Goal: Task Accomplishment & Management: Manage account settings

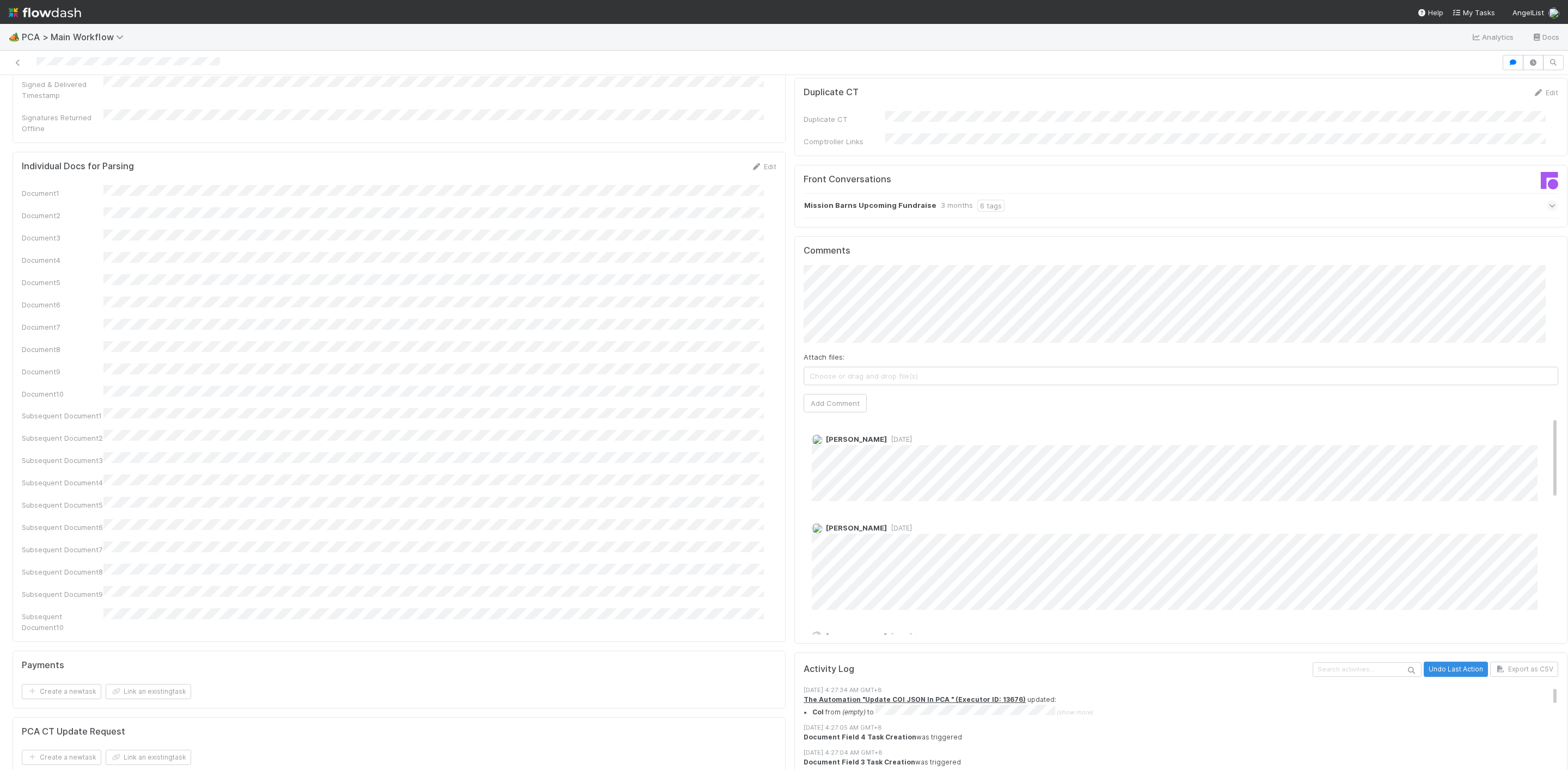
scroll to position [1388, 0]
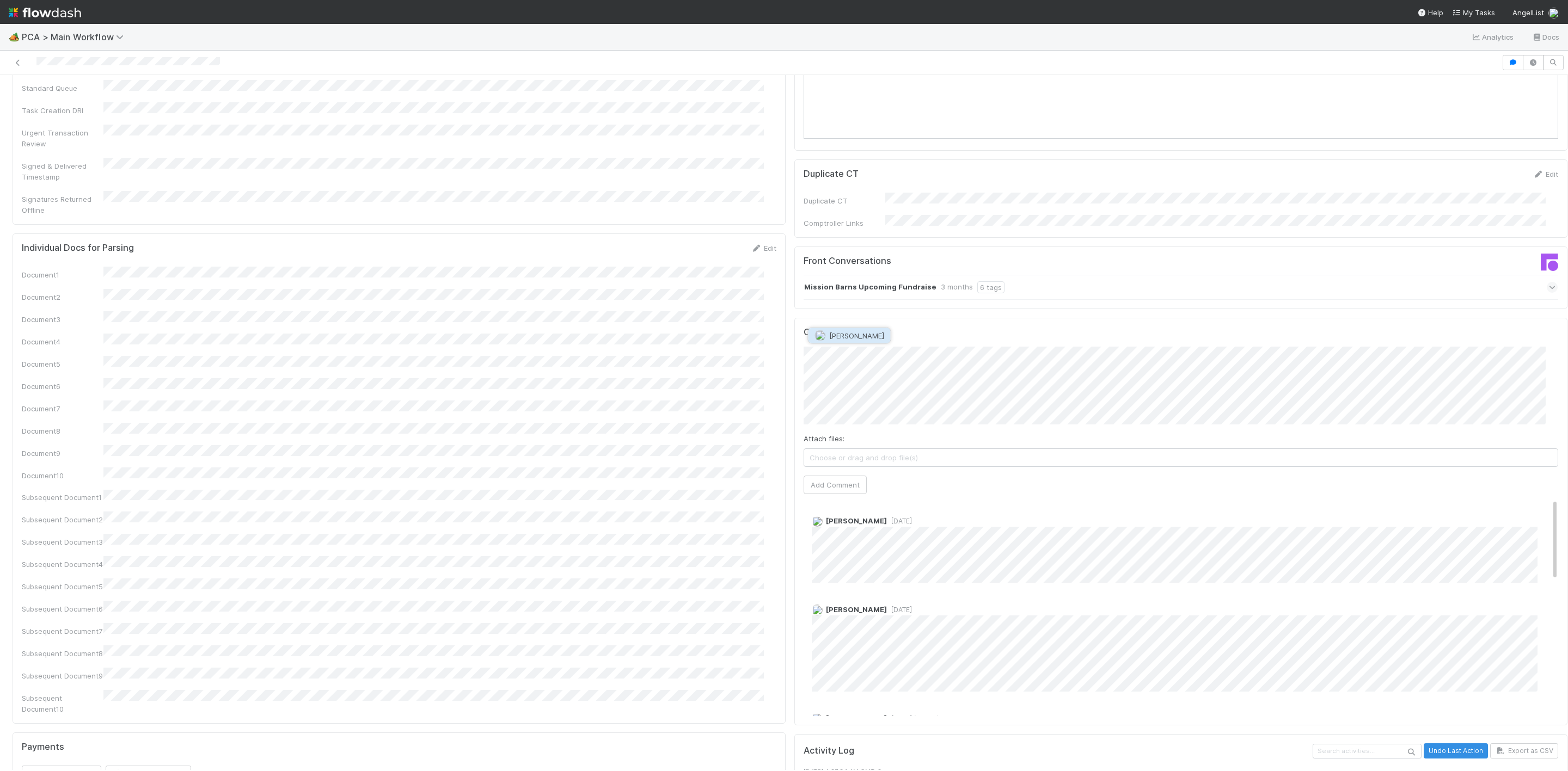
click at [876, 337] on span "Marvey Fuentes" at bounding box center [856, 336] width 55 height 9
click at [457, 232] on div "PCA Information Edit Corporation Name Startup Name Corporation ID PCA Type Tran…" at bounding box center [789, 102] width 1564 height 2766
click at [696, 289] on div "PCA Information Edit Corporation Name Startup Name Corporation ID PCA Type Tran…" at bounding box center [789, 102] width 1564 height 2766
click at [807, 476] on button "Add Comment" at bounding box center [835, 485] width 63 height 18
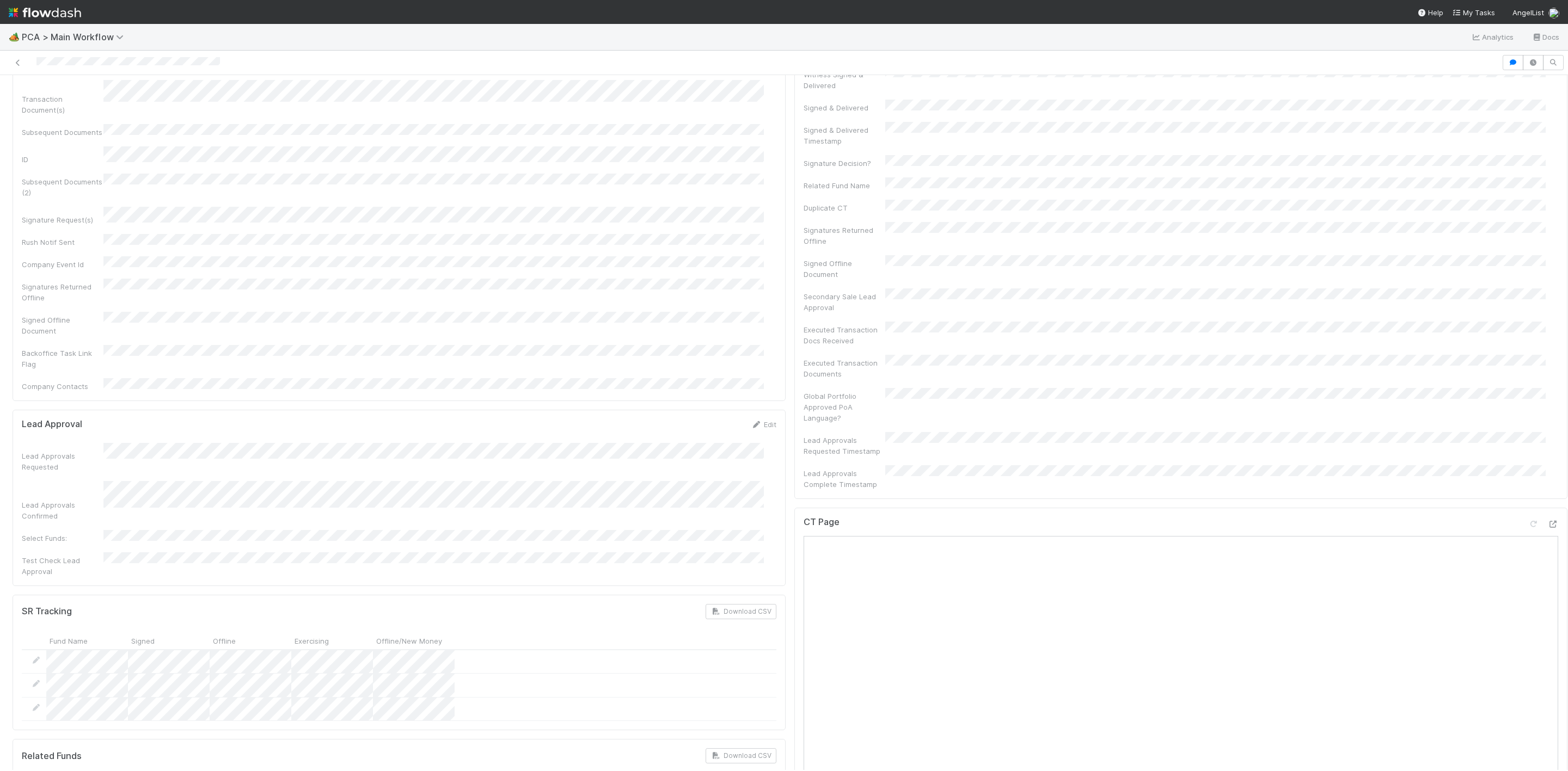
scroll to position [0, 0]
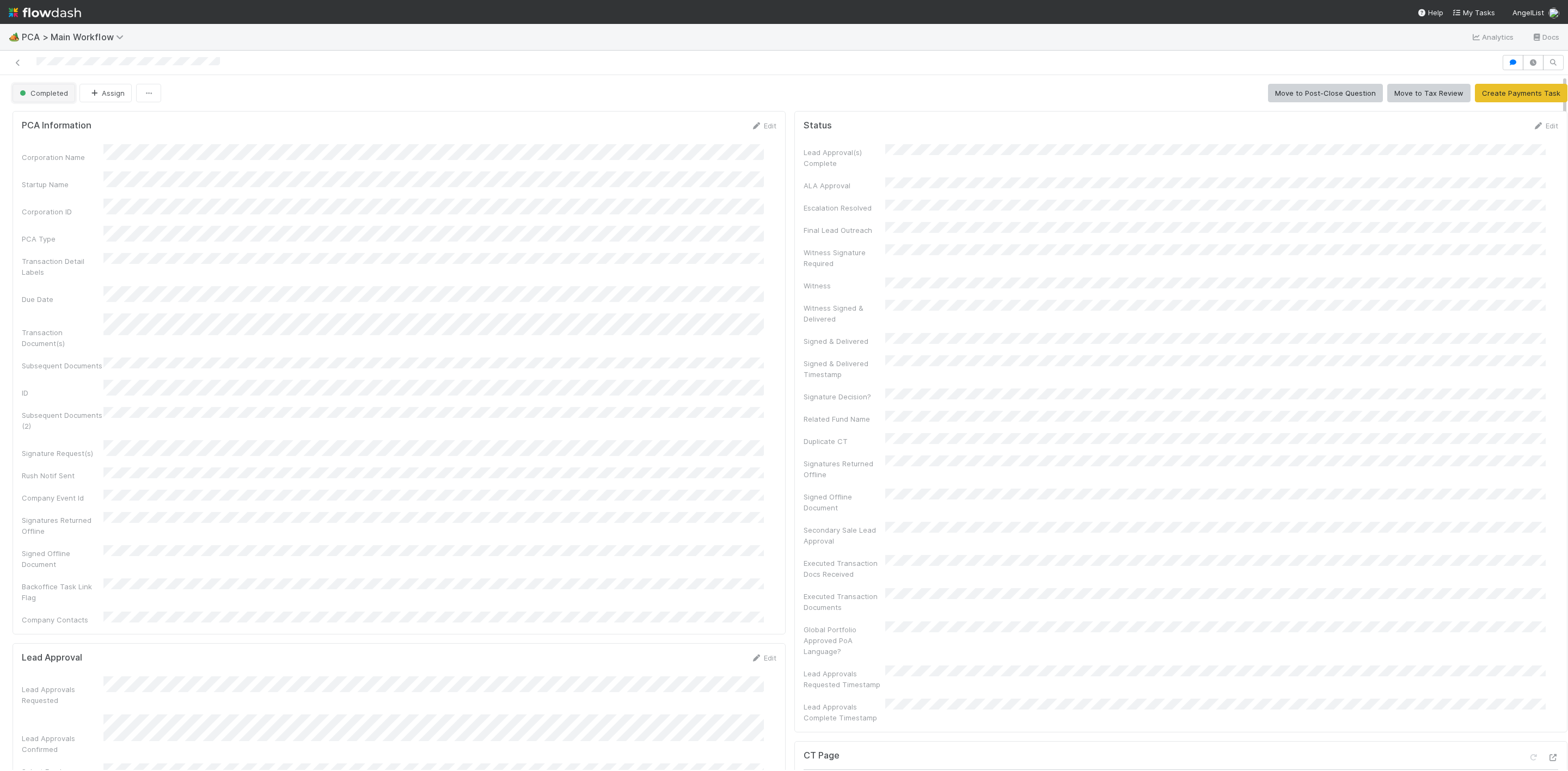
click at [35, 85] on button "Completed" at bounding box center [44, 93] width 63 height 18
click at [74, 124] on div "Finance - ICU" at bounding box center [85, 122] width 153 height 19
click at [105, 97] on button "Assign" at bounding box center [106, 93] width 52 height 18
click at [152, 126] on div "[PERSON_NAME]" at bounding box center [152, 122] width 153 height 19
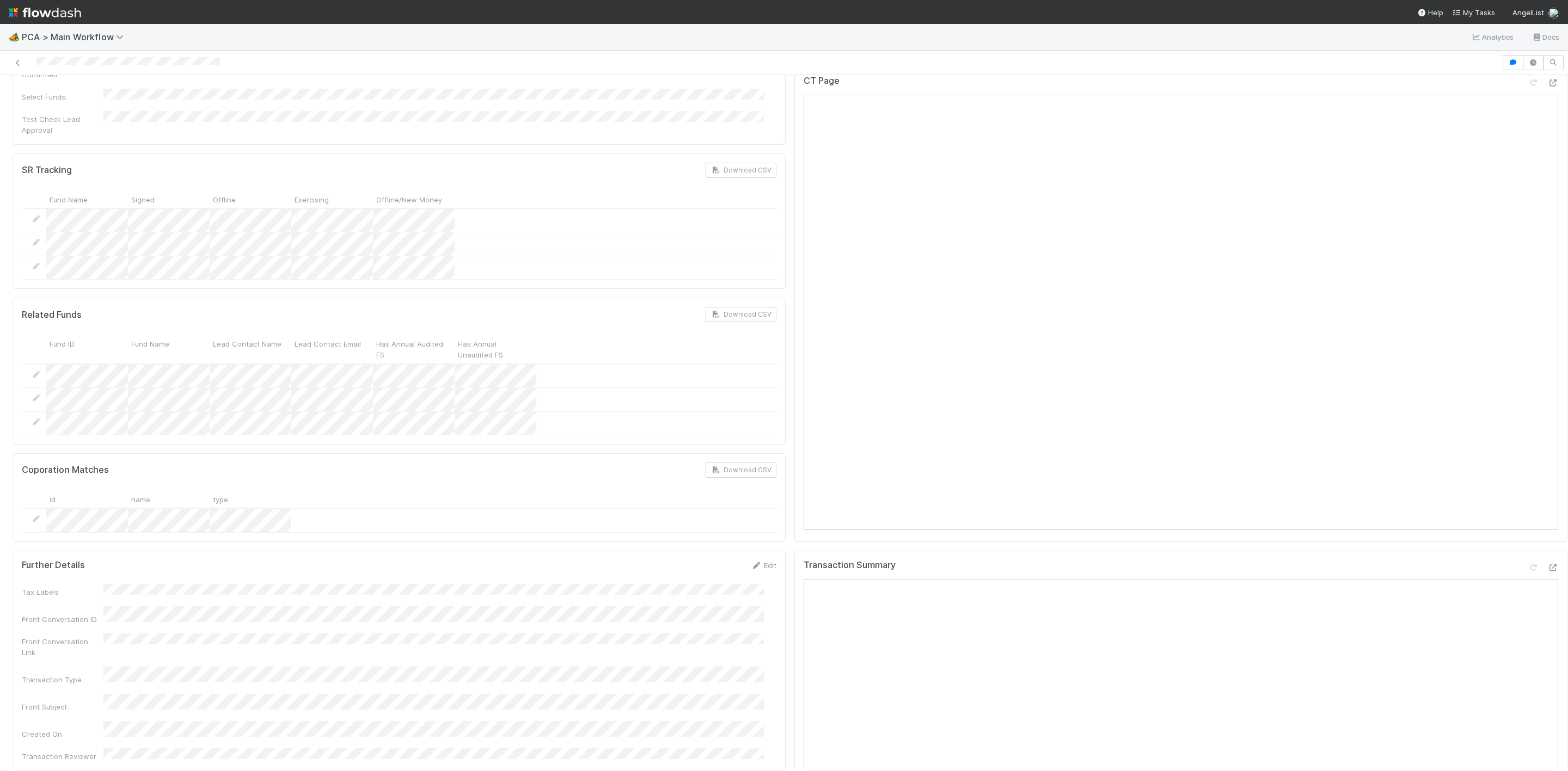
scroll to position [898, 0]
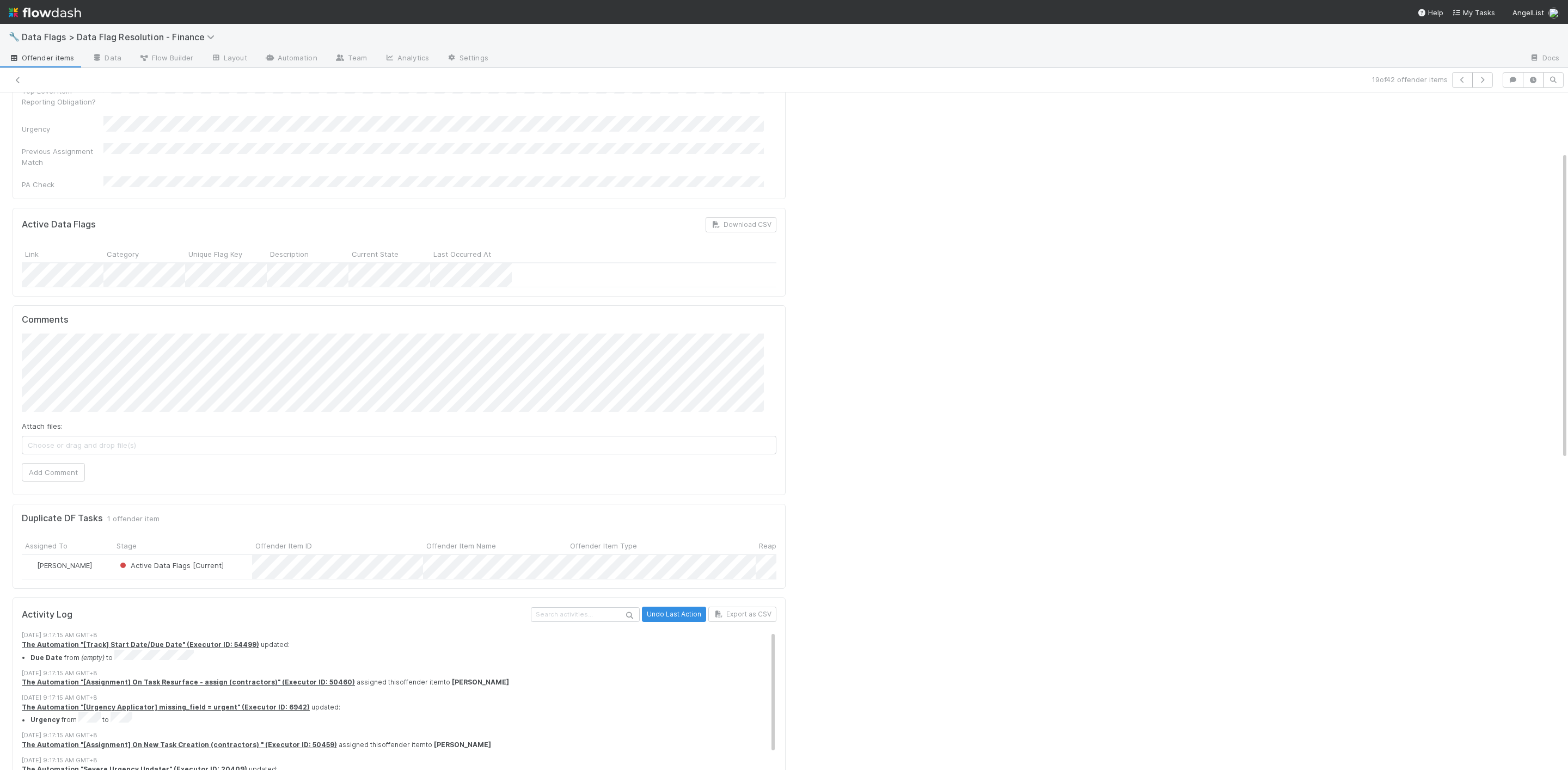
scroll to position [327, 0]
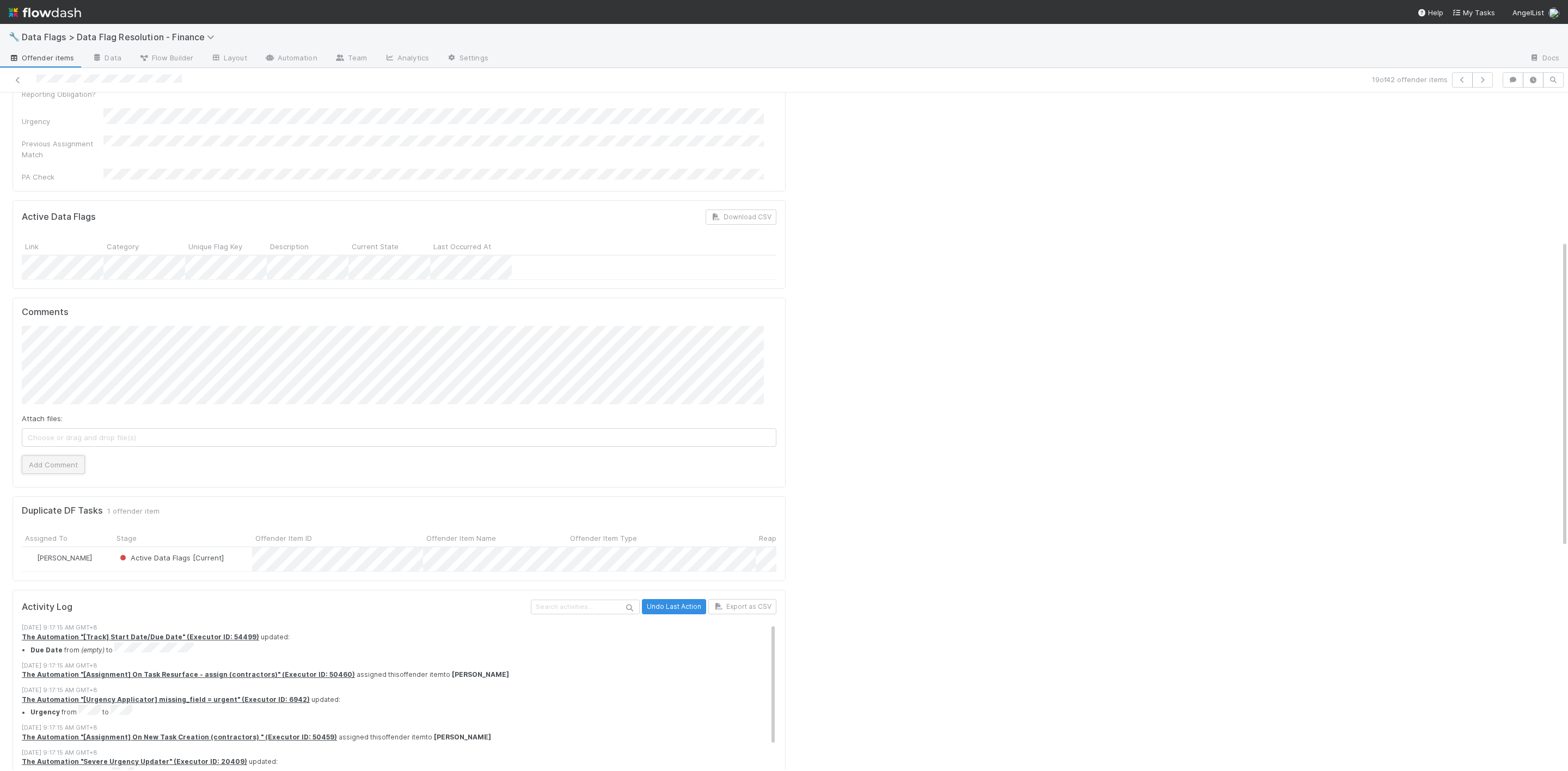
click at [55, 456] on button "Add Comment" at bounding box center [54, 465] width 63 height 18
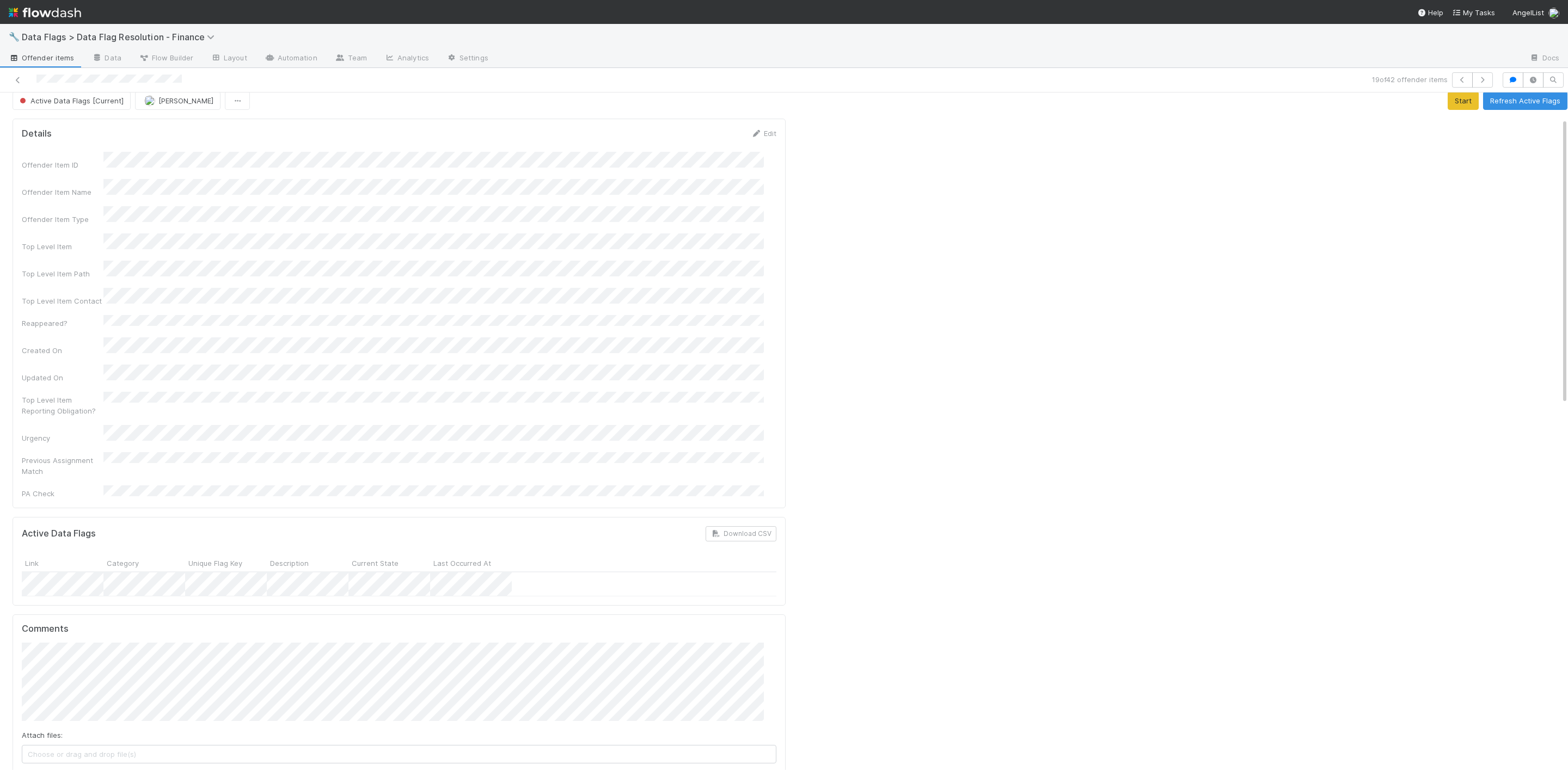
scroll to position [0, 0]
click at [55, 116] on button "Active Data Flags [Current]" at bounding box center [72, 110] width 118 height 18
click at [92, 139] on span "Pending Partner Team Resolution" at bounding box center [79, 139] width 127 height 9
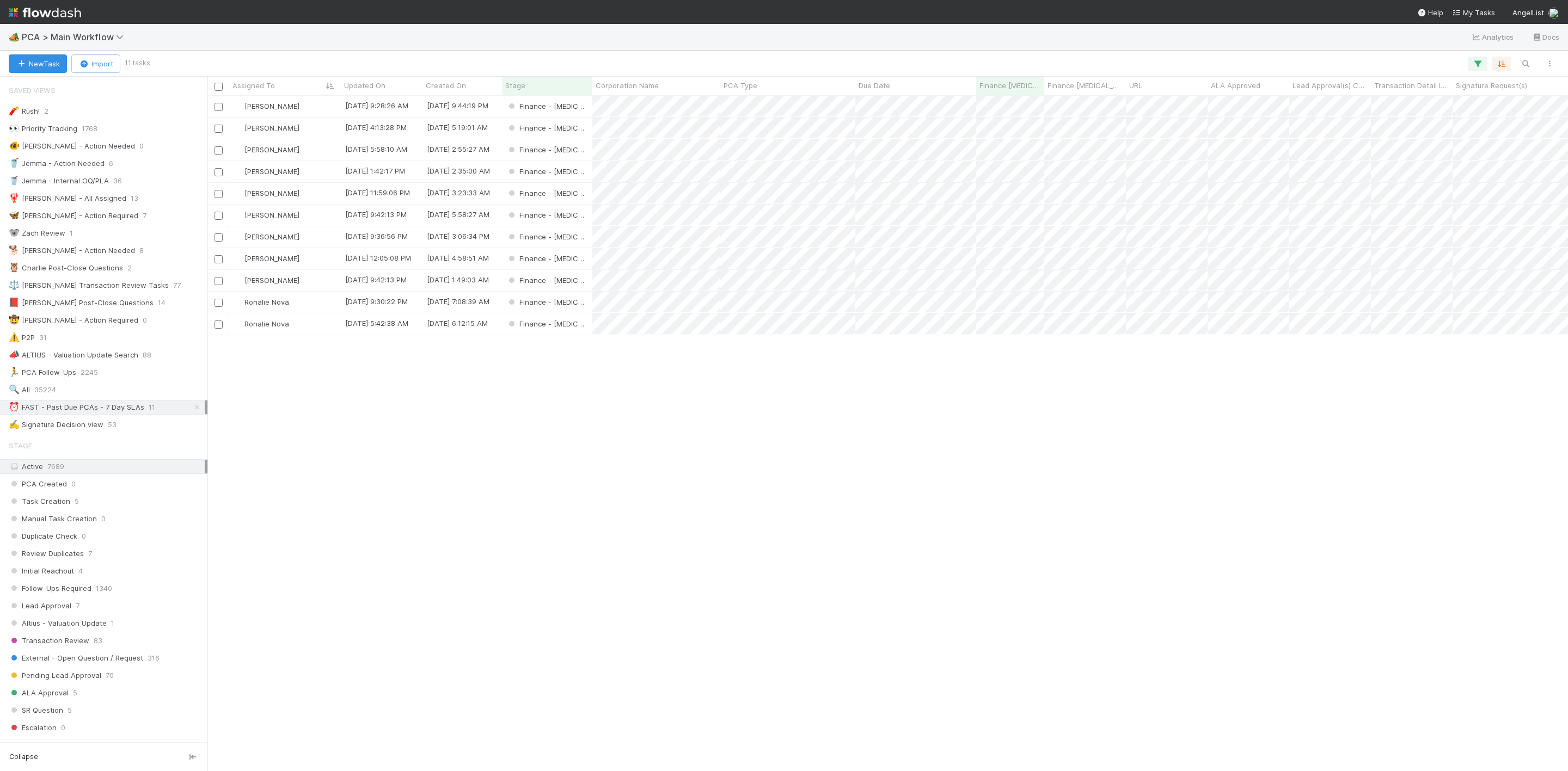
scroll to position [662, 1348]
click at [13, 8] on img at bounding box center [44, 12] width 72 height 18
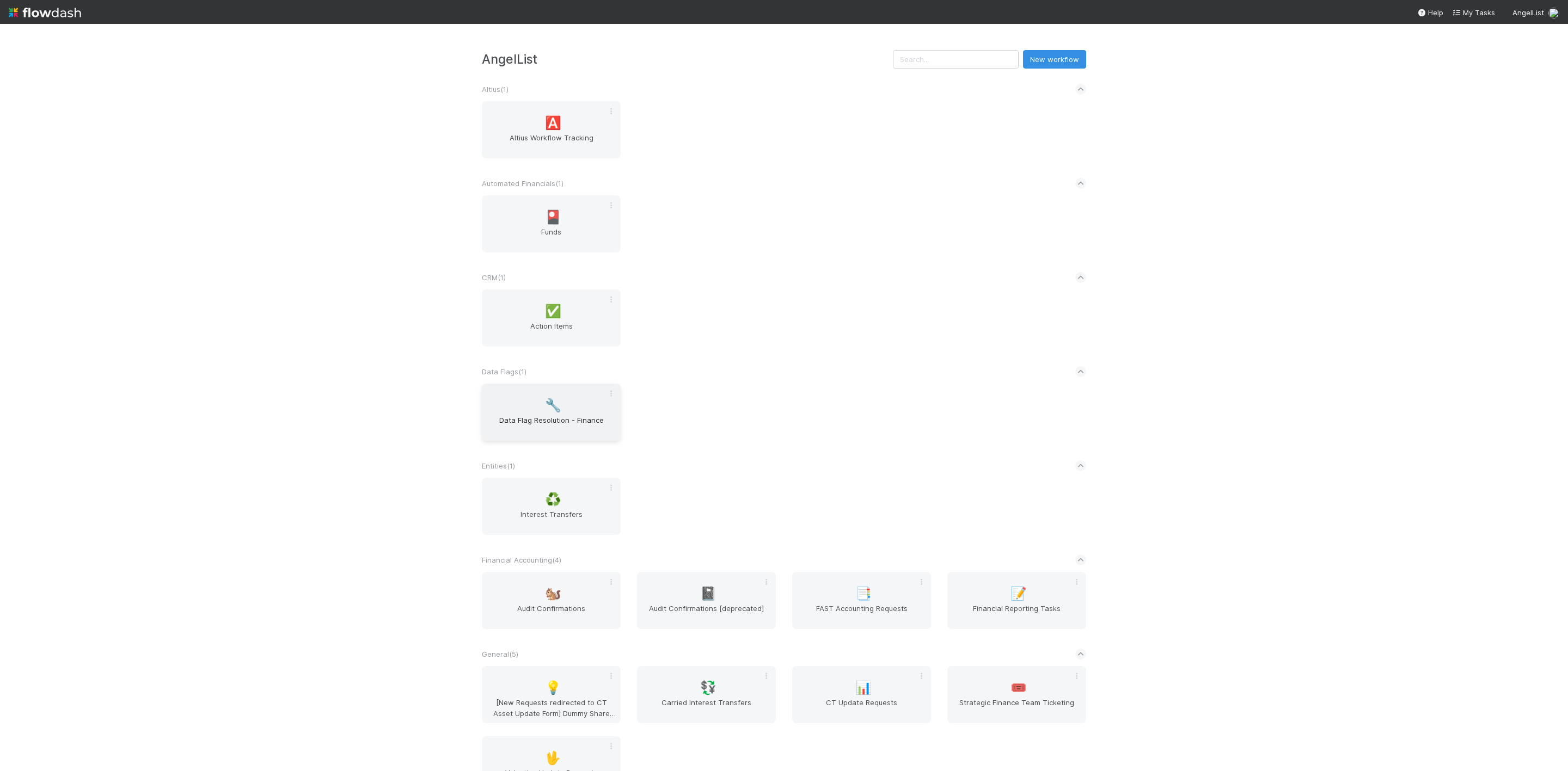
click at [528, 412] on div "🔧 Data Flag Resolution - Finance" at bounding box center [551, 413] width 139 height 57
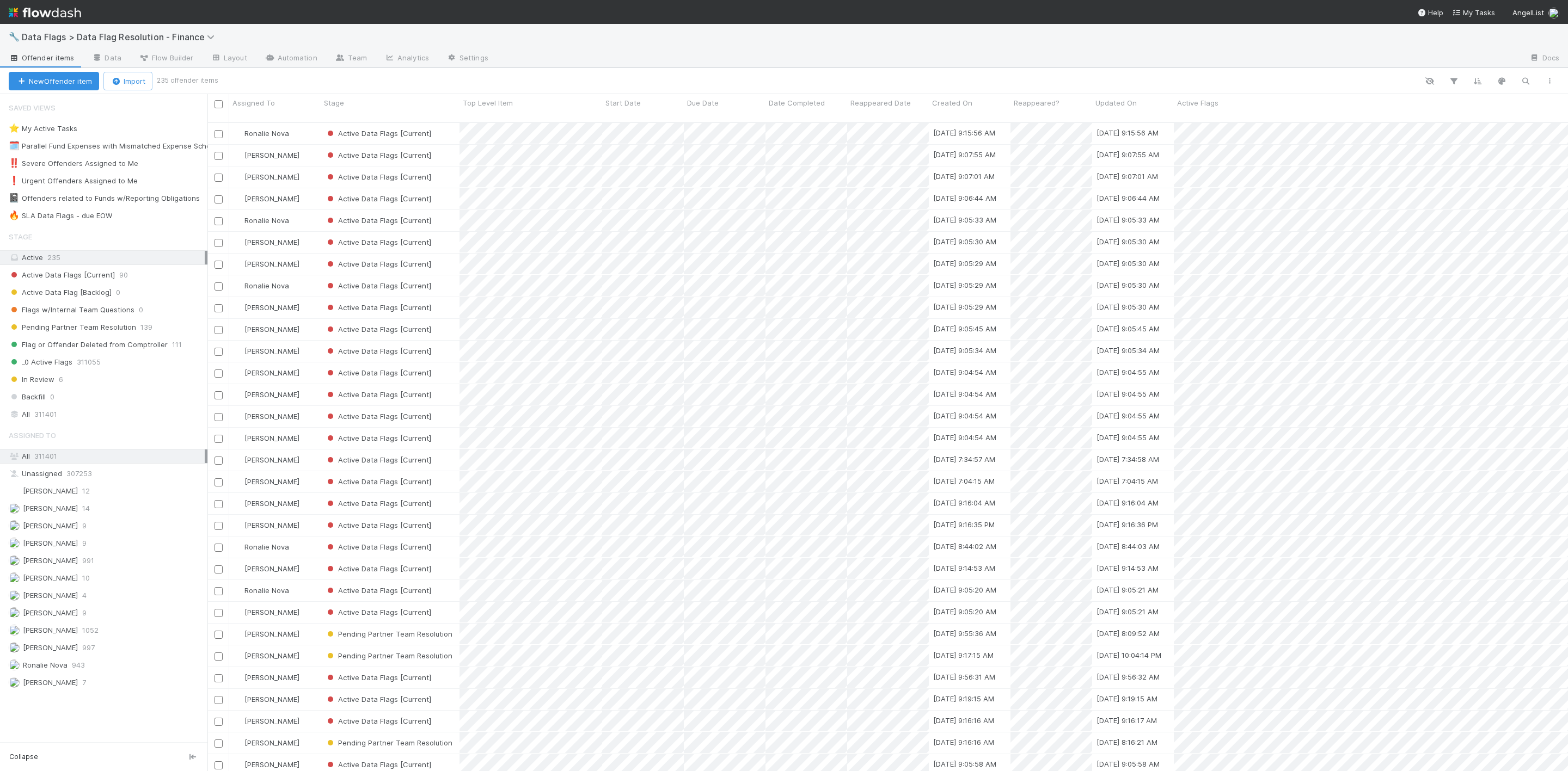
scroll to position [644, 1348]
click at [275, 102] on div "Assigned To" at bounding box center [275, 103] width 85 height 11
click at [292, 128] on div "Sort A → Z" at bounding box center [296, 124] width 124 height 16
click at [120, 221] on span "41" at bounding box center [125, 215] width 18 height 13
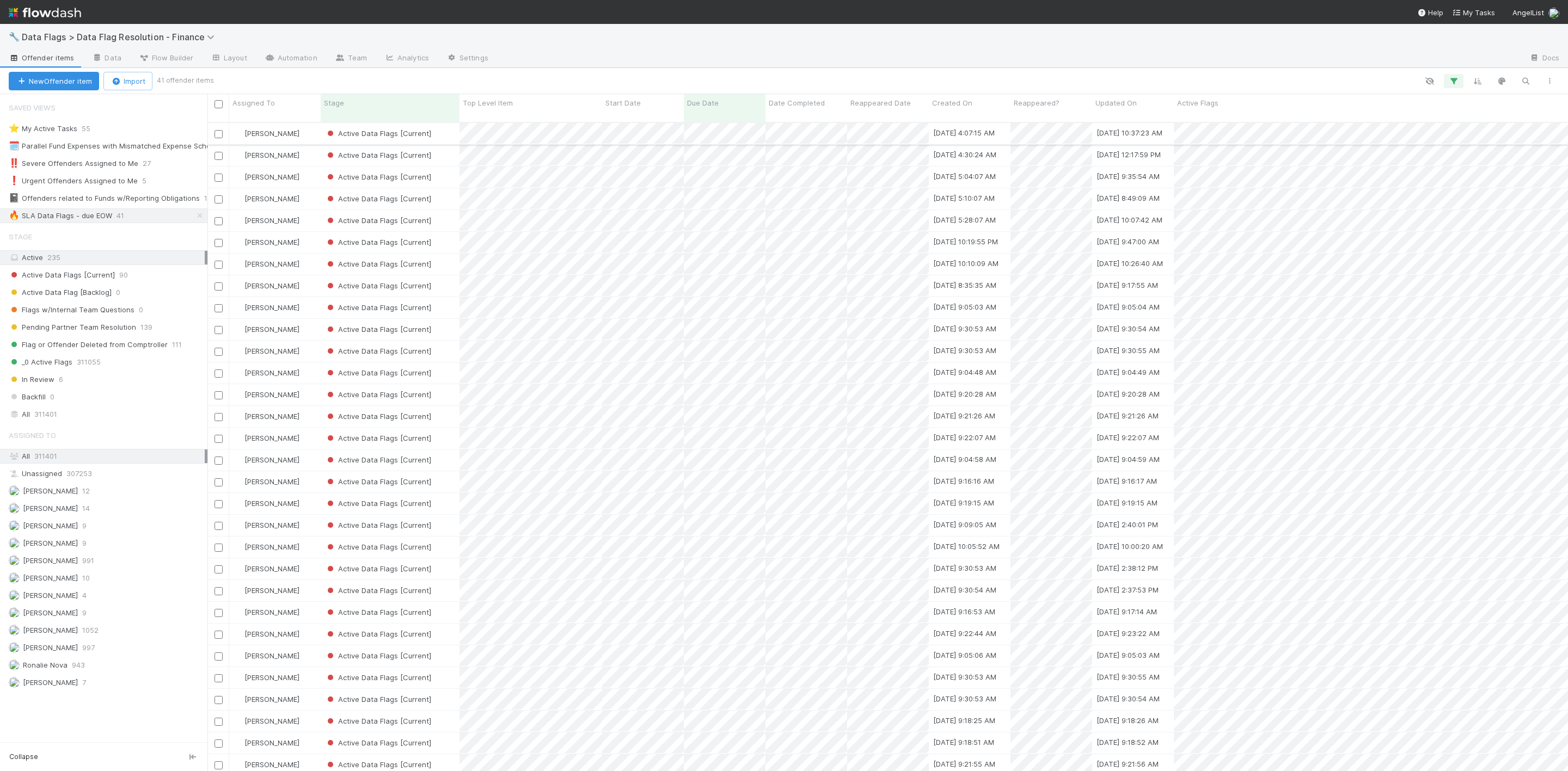
click at [306, 123] on div "[PERSON_NAME]" at bounding box center [275, 133] width 91 height 21
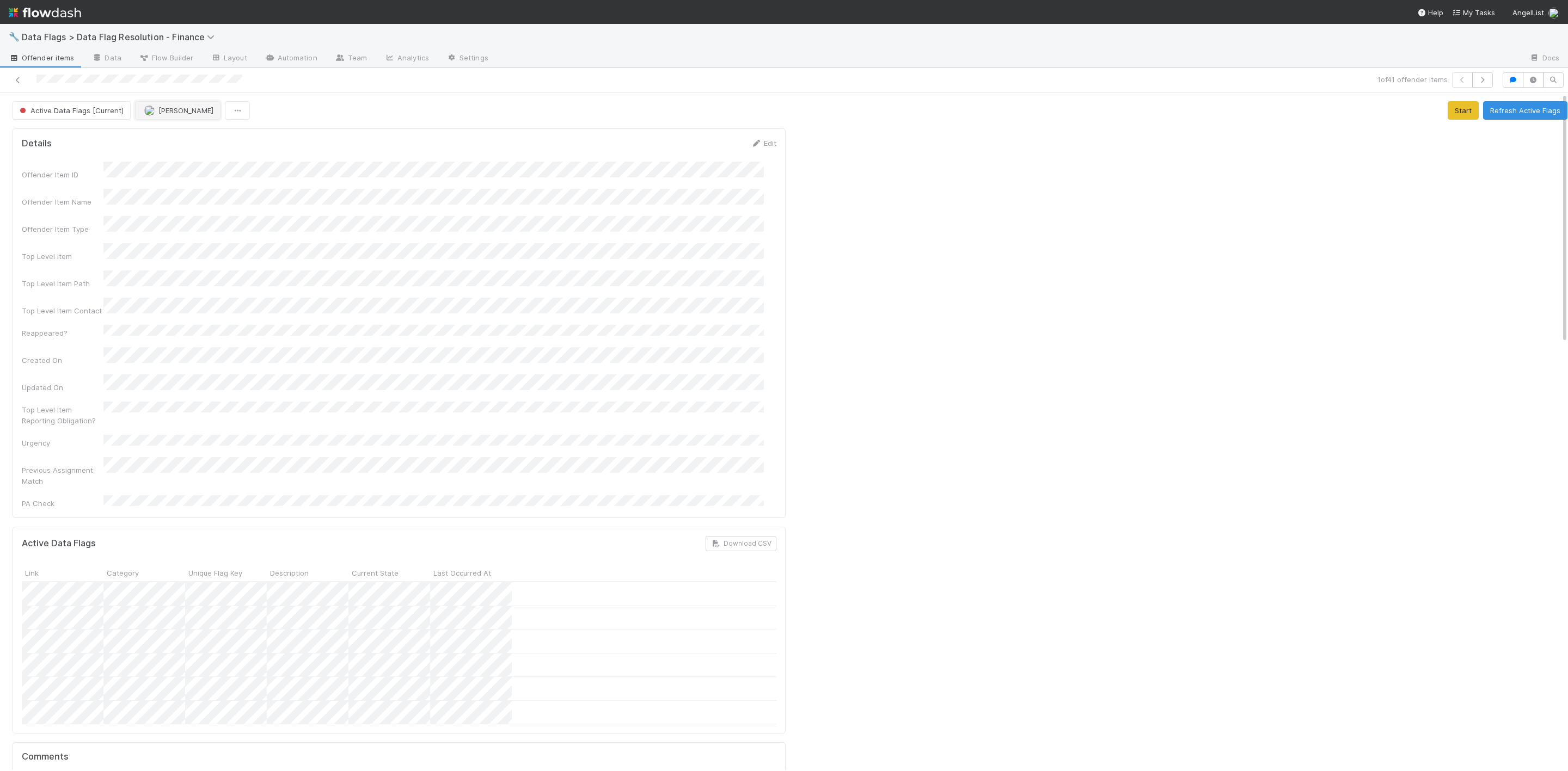
click at [191, 116] on button "[PERSON_NAME]" at bounding box center [178, 110] width 85 height 18
click at [201, 181] on div "Jacob Weiss" at bounding box center [206, 179] width 153 height 19
click at [17, 70] on div "1 of 41 offender items" at bounding box center [784, 80] width 1568 height 24
click at [19, 75] on link at bounding box center [18, 80] width 11 height 11
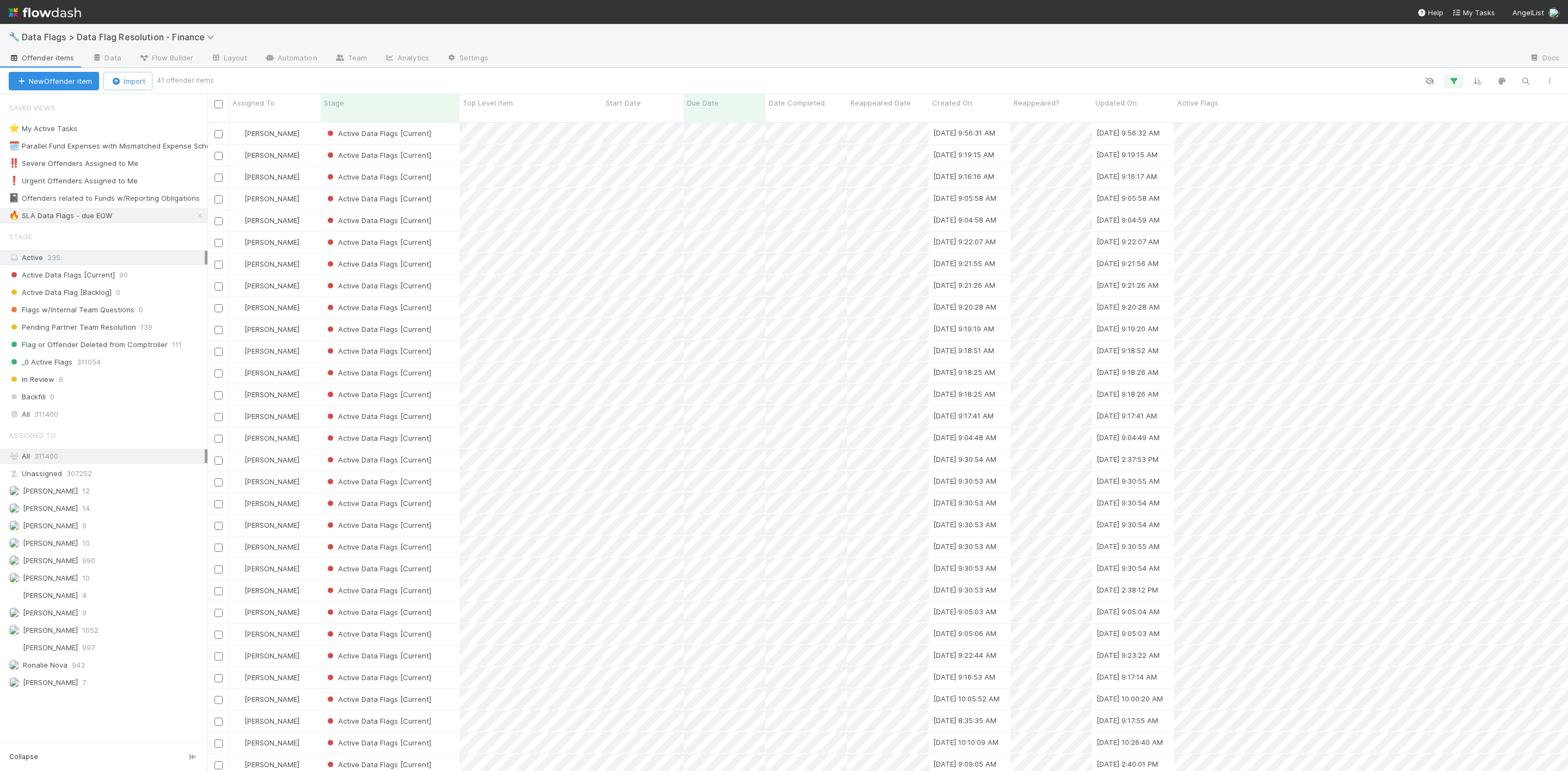
scroll to position [644, 1348]
click at [276, 108] on div "Assigned To" at bounding box center [275, 103] width 85 height 11
click at [286, 130] on div "Sort A → Z" at bounding box center [296, 124] width 124 height 16
click at [313, 148] on div "Janice Garcia" at bounding box center [275, 155] width 91 height 21
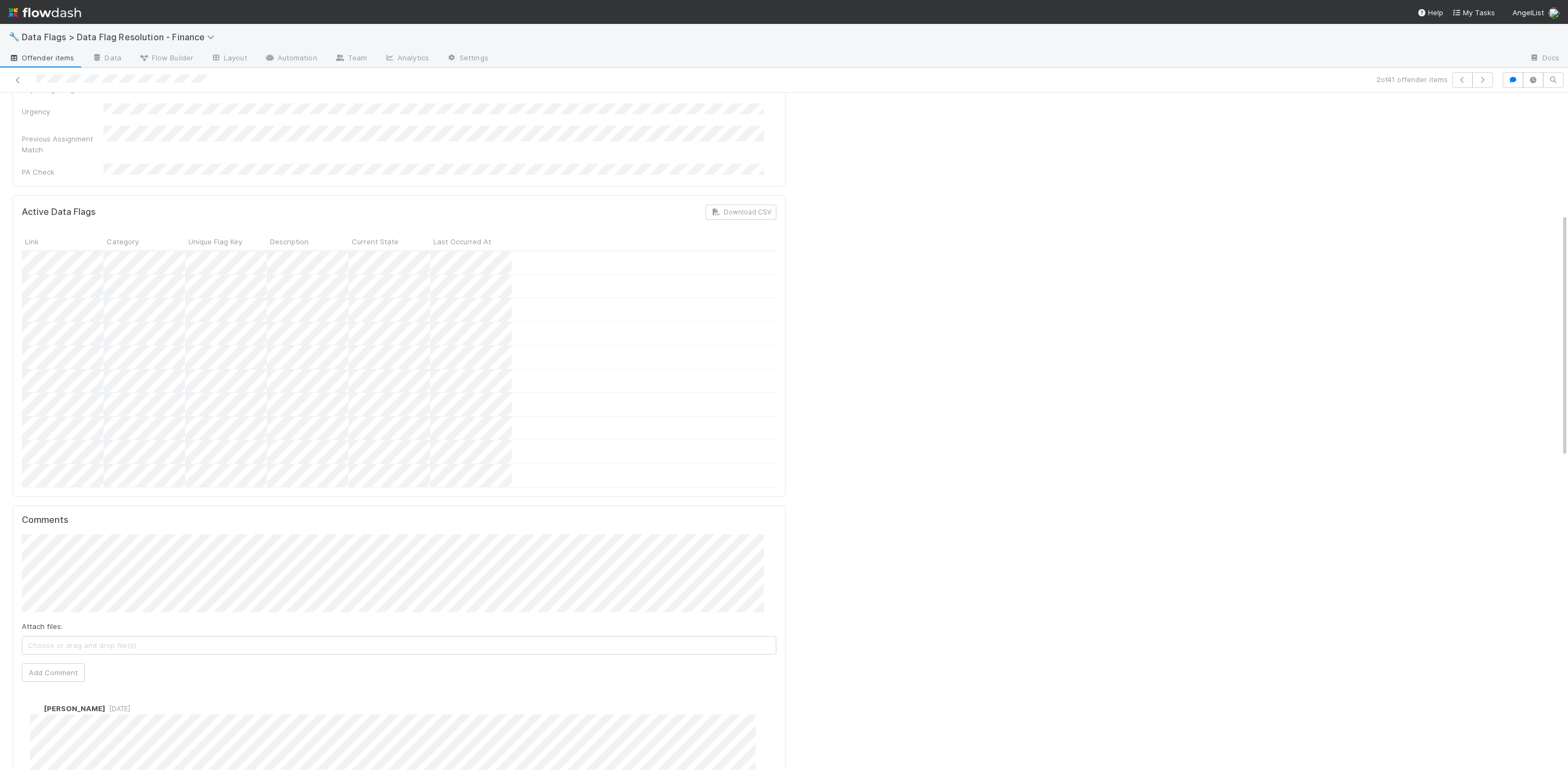
scroll to position [490, 0]
click at [110, 542] on span "4 weeks ago" at bounding box center [117, 545] width 25 height 8
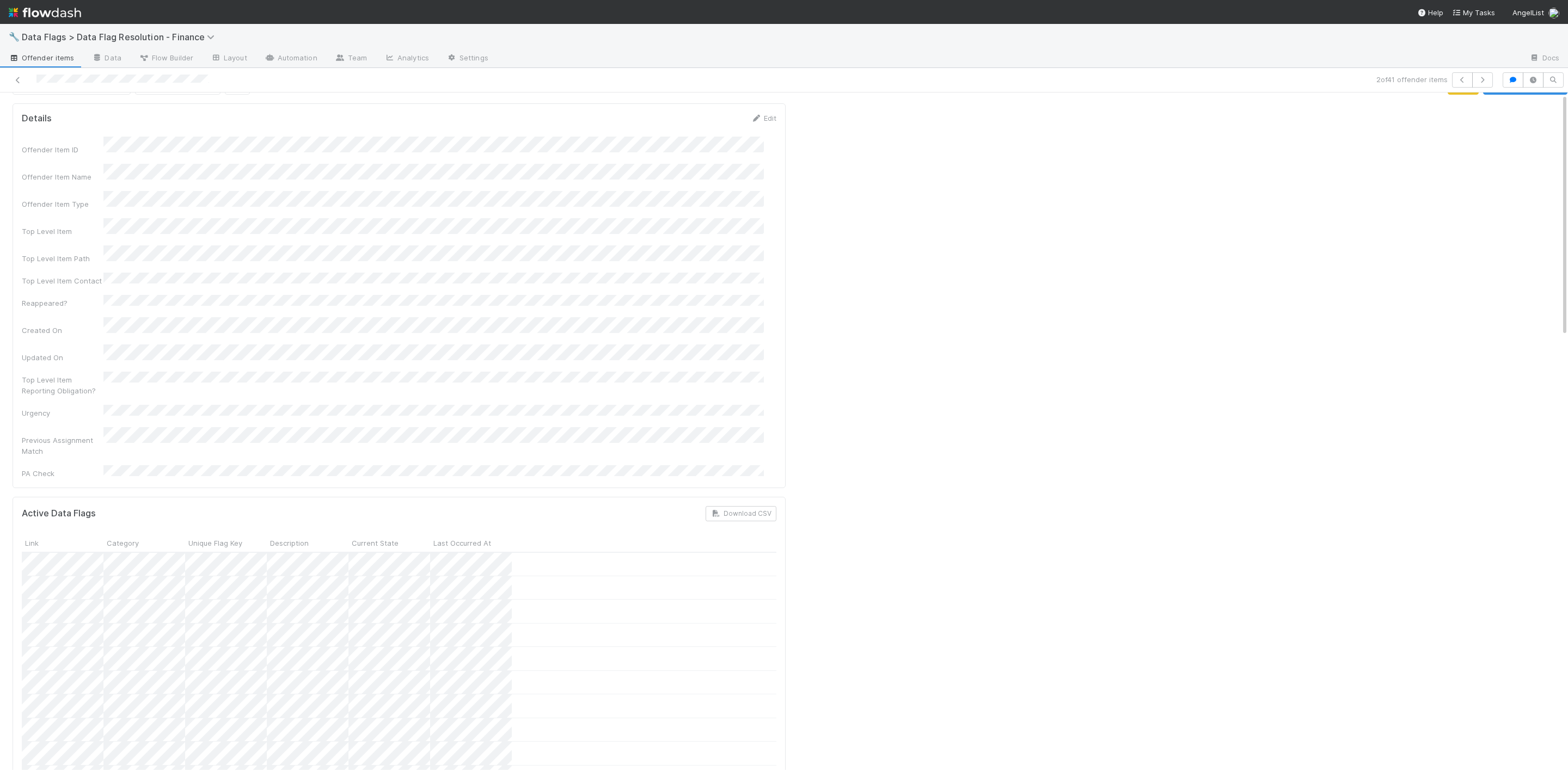
scroll to position [0, 0]
click at [93, 111] on span "Active Data Flags [Current]" at bounding box center [71, 110] width 106 height 9
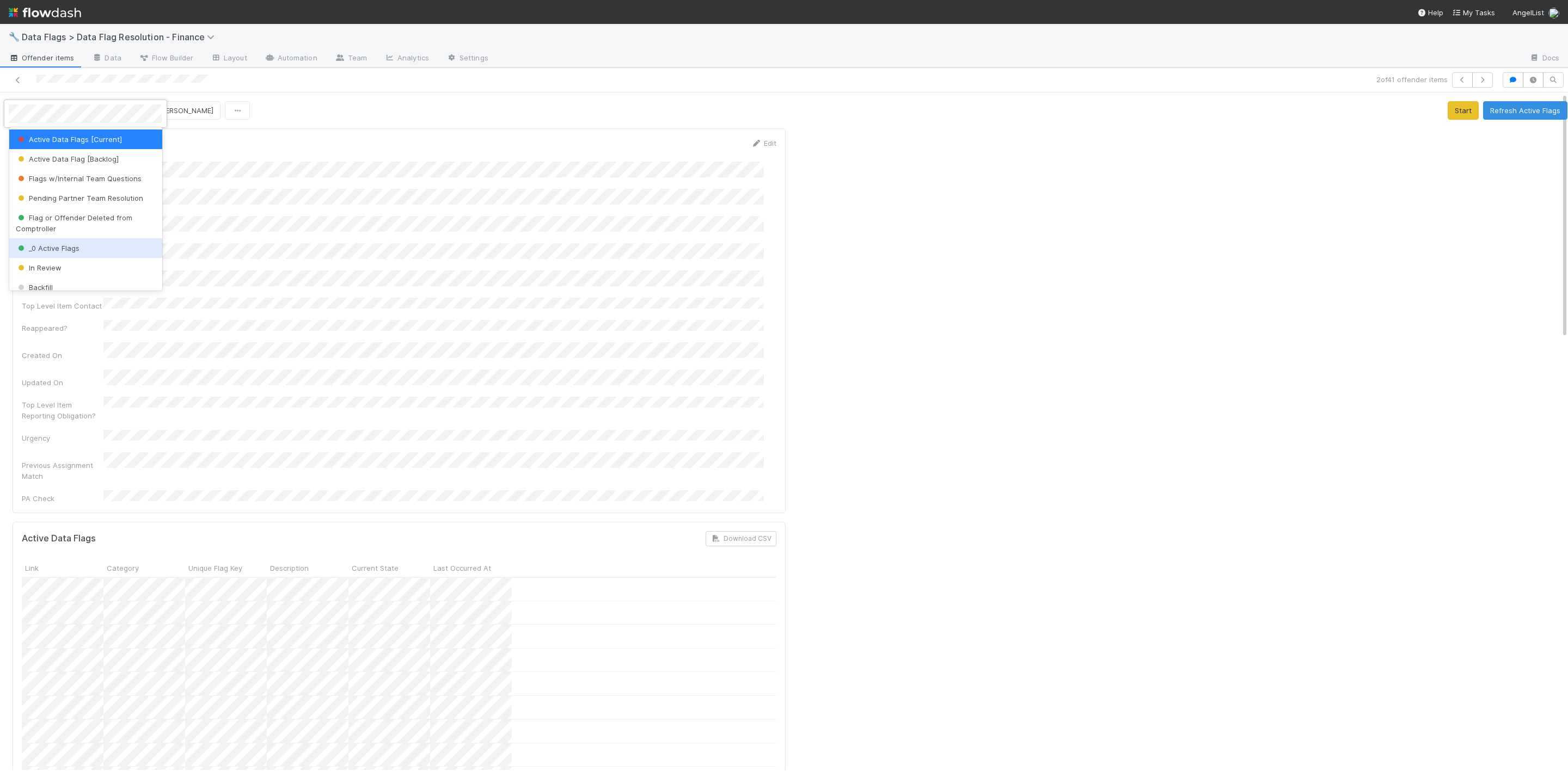
click at [72, 253] on div "_0 Active Flags" at bounding box center [85, 248] width 153 height 19
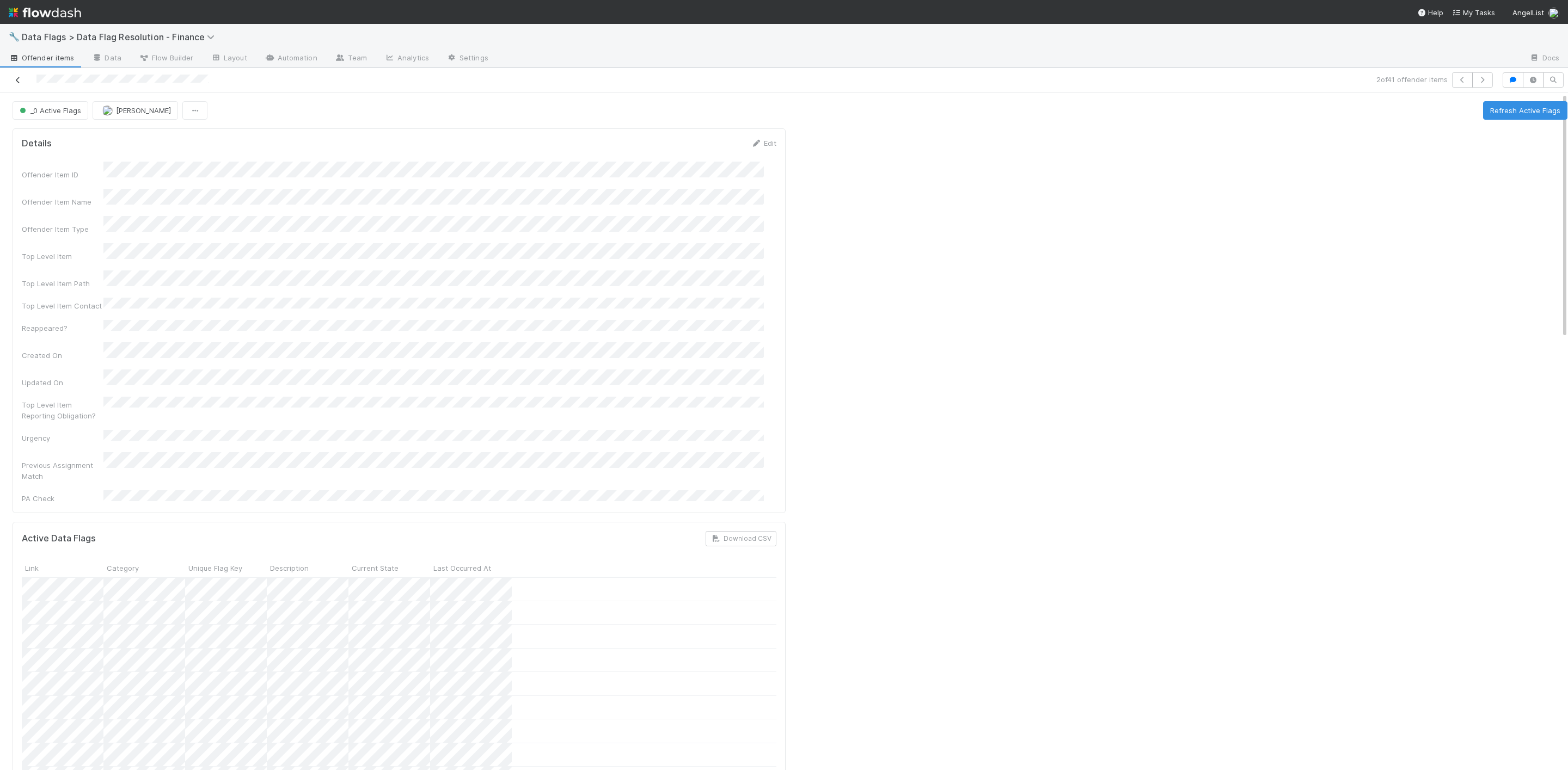
click at [21, 77] on icon at bounding box center [18, 80] width 11 height 7
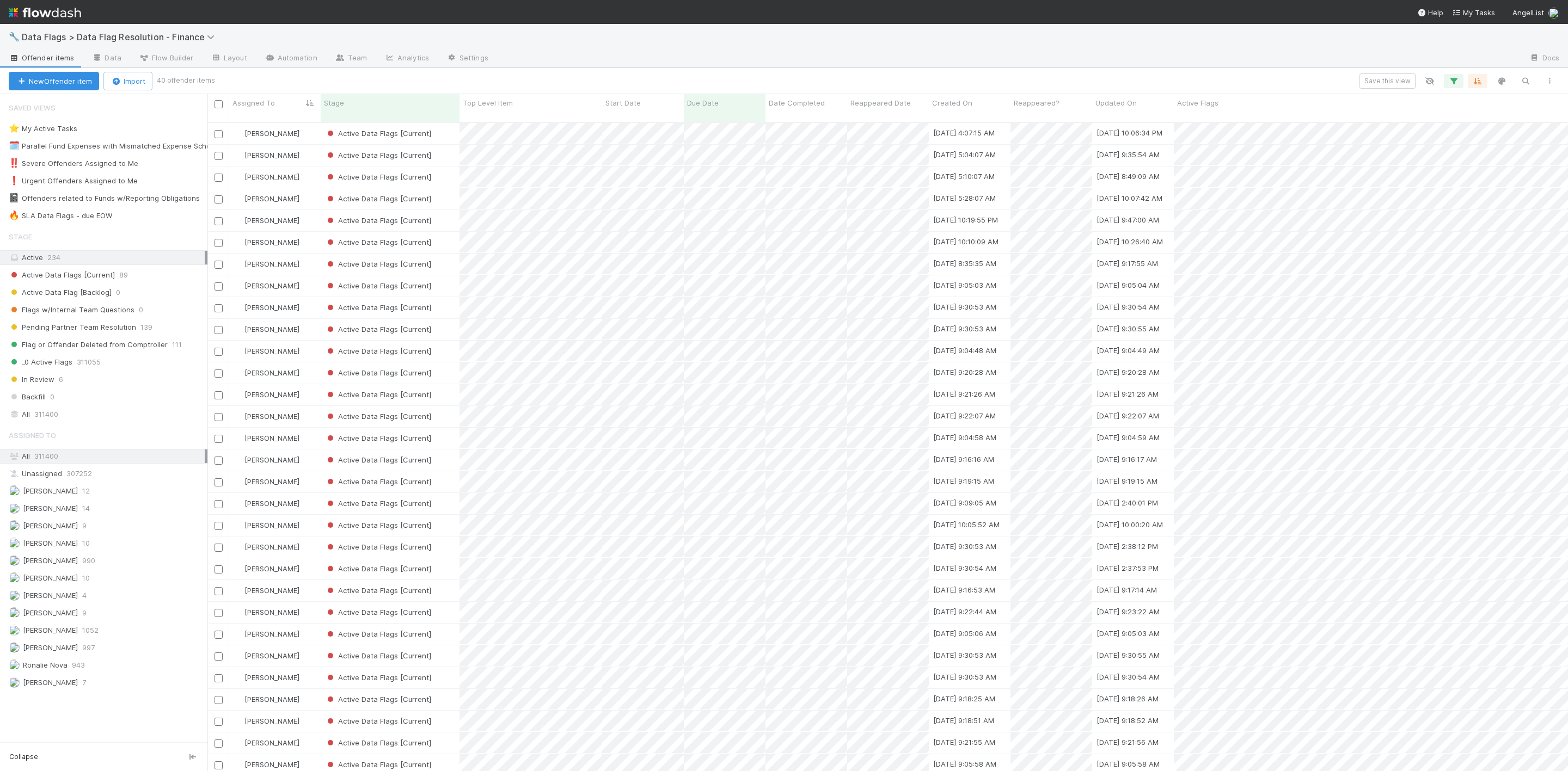
scroll to position [644, 1348]
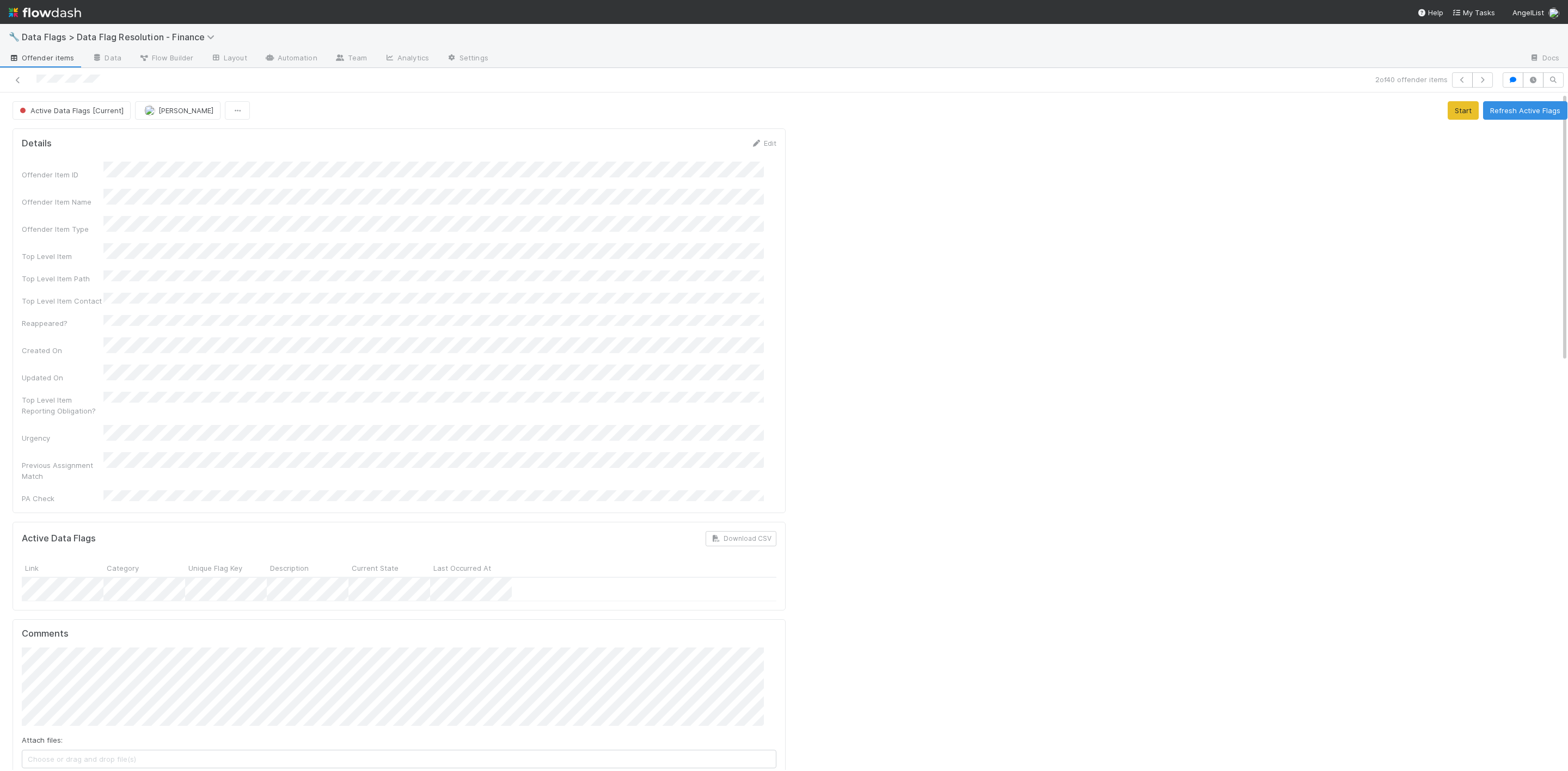
click at [191, 250] on div "Top Level Item" at bounding box center [399, 253] width 755 height 18
copy div
drag, startPoint x: 102, startPoint y: 250, endPoint x: 0, endPoint y: 342, distance: 137.4
click at [0, 342] on div "Details Edit Offender Item ID Offender Item Name Offender Item Type Top Level I…" at bounding box center [790, 723] width 1580 height 1689
click at [41, 532] on button "Add Comment" at bounding box center [54, 542] width 63 height 18
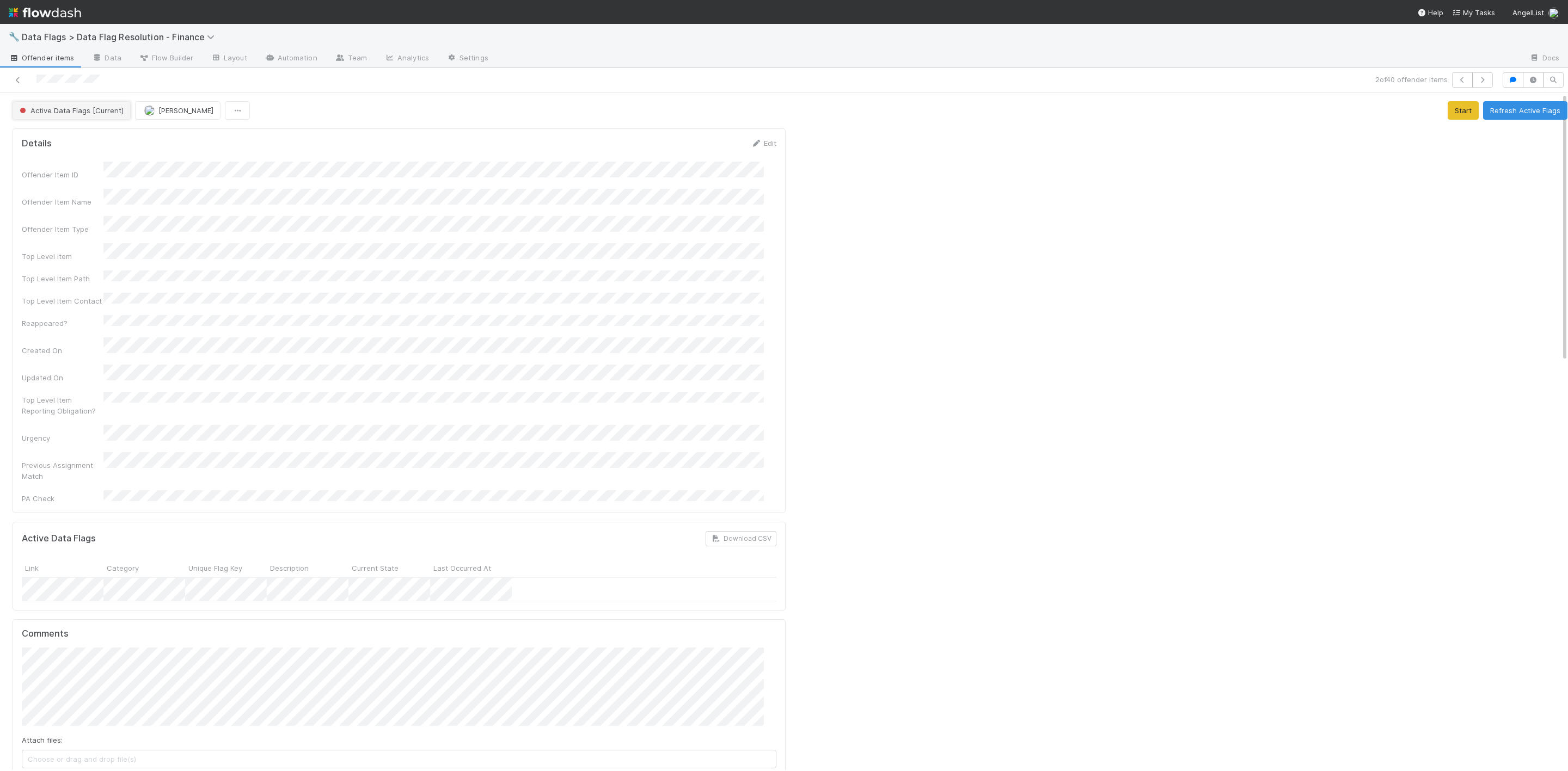
click at [101, 115] on button "Active Data Flags [Current]" at bounding box center [72, 110] width 118 height 18
click at [108, 141] on span "Pending Partner Team Resolution" at bounding box center [79, 139] width 127 height 9
click at [13, 77] on icon at bounding box center [18, 80] width 11 height 7
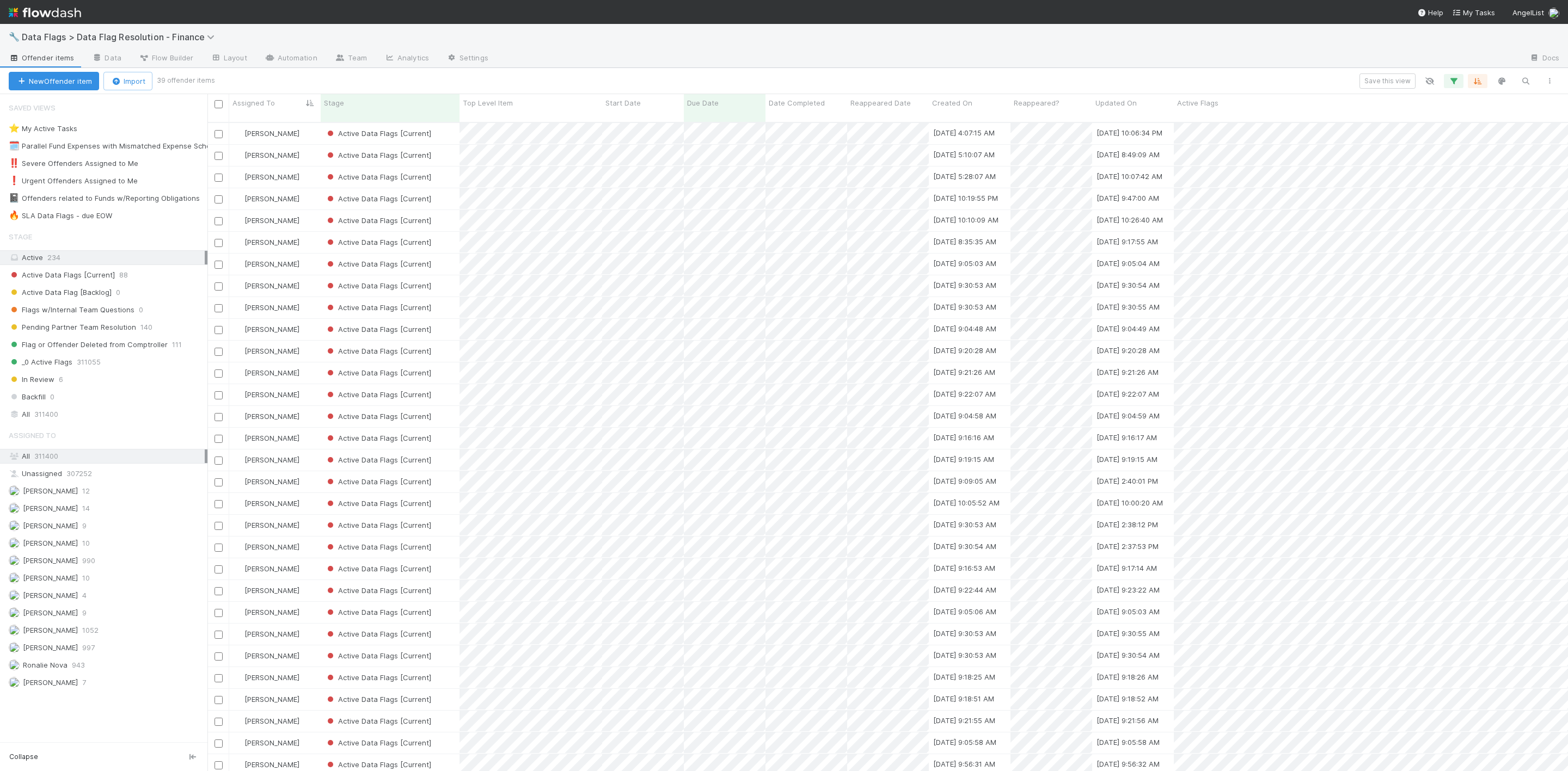
scroll to position [644, 1348]
click at [306, 147] on div "[PERSON_NAME]" at bounding box center [275, 155] width 91 height 21
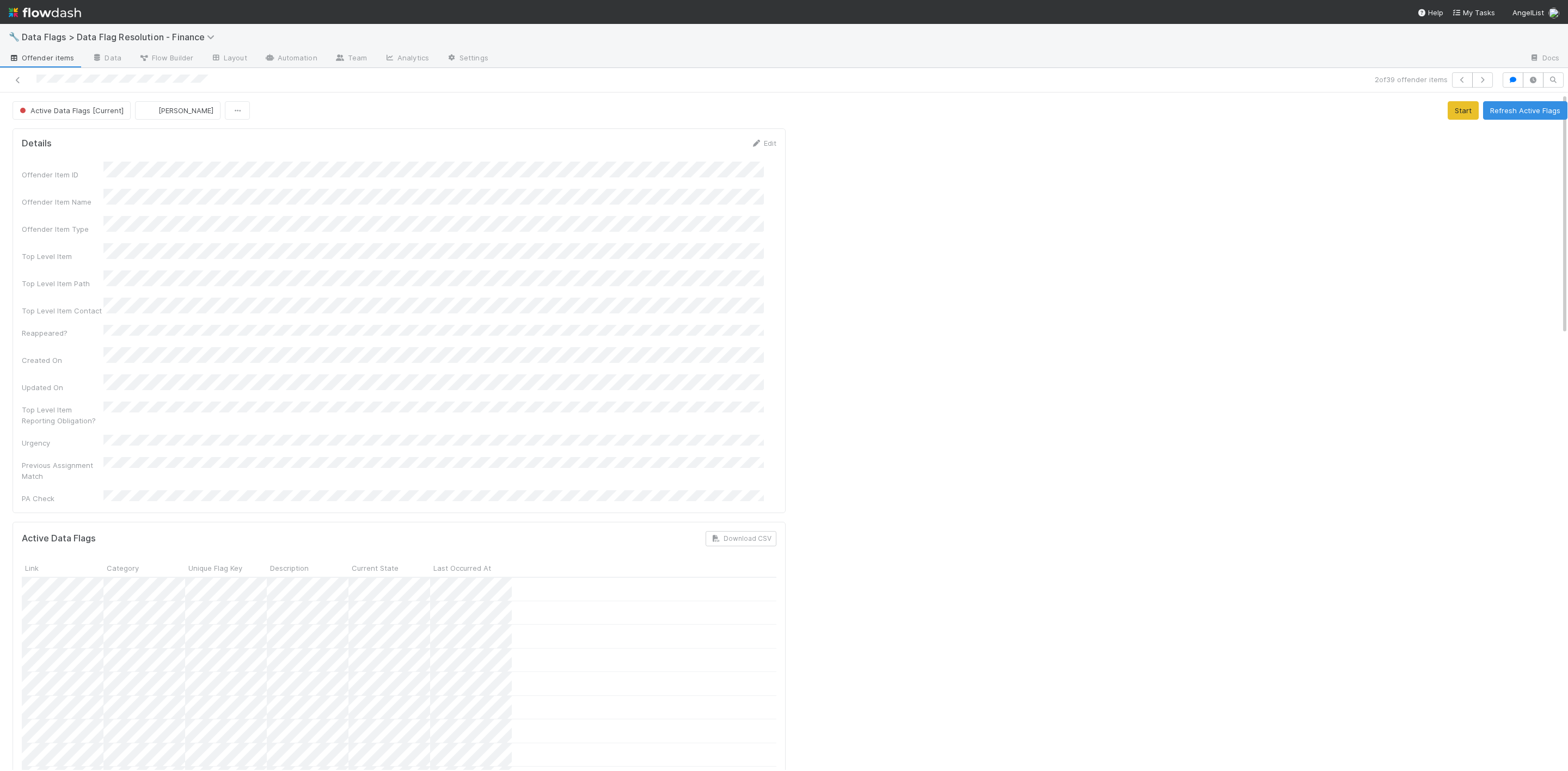
scroll to position [408, 0]
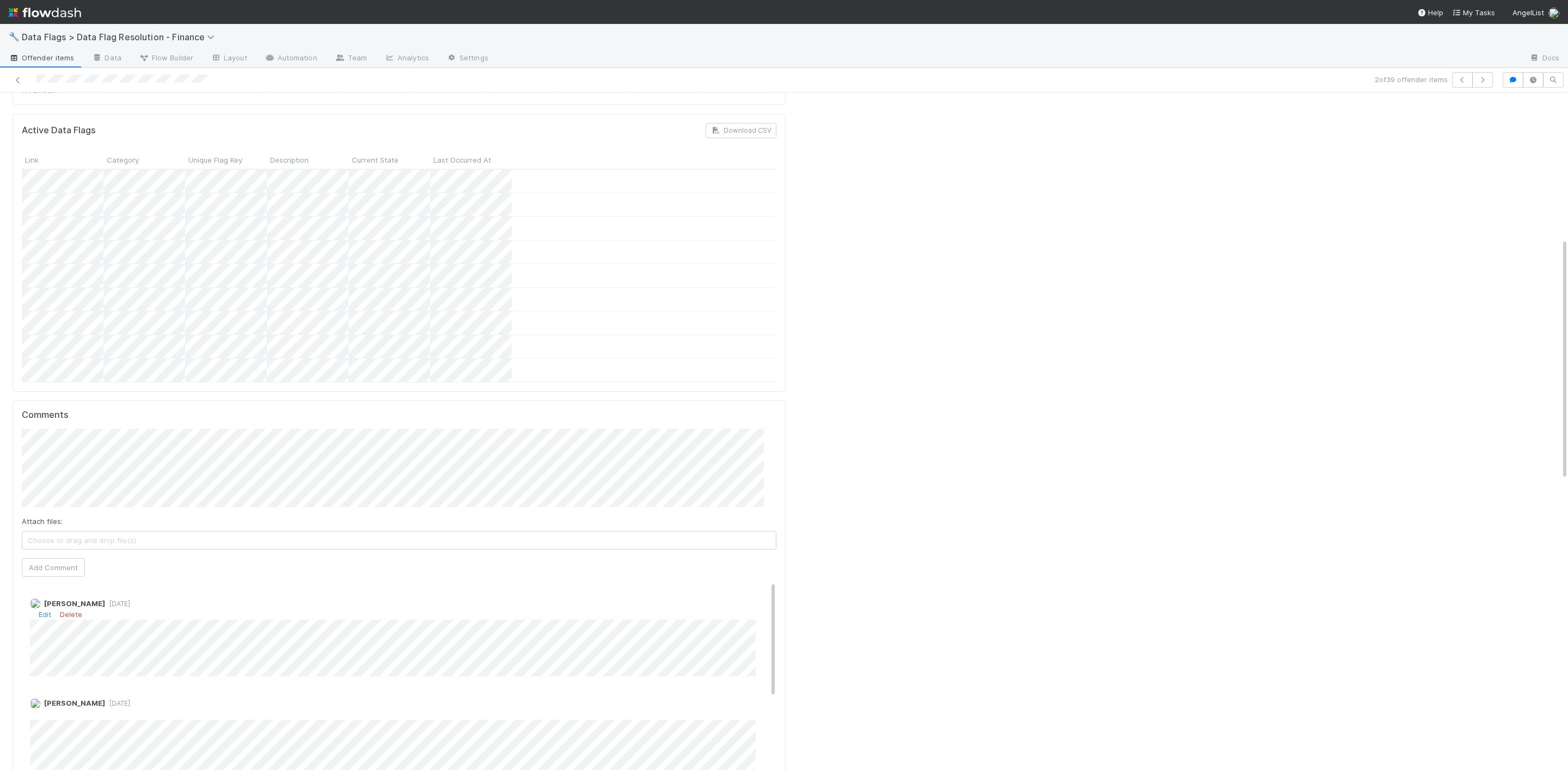
drag, startPoint x: 41, startPoint y: 361, endPoint x: 221, endPoint y: 571, distance: 276.6
click at [216, 590] on div "Janice Garcia 1 week ago Edit Delete" at bounding box center [405, 633] width 767 height 86
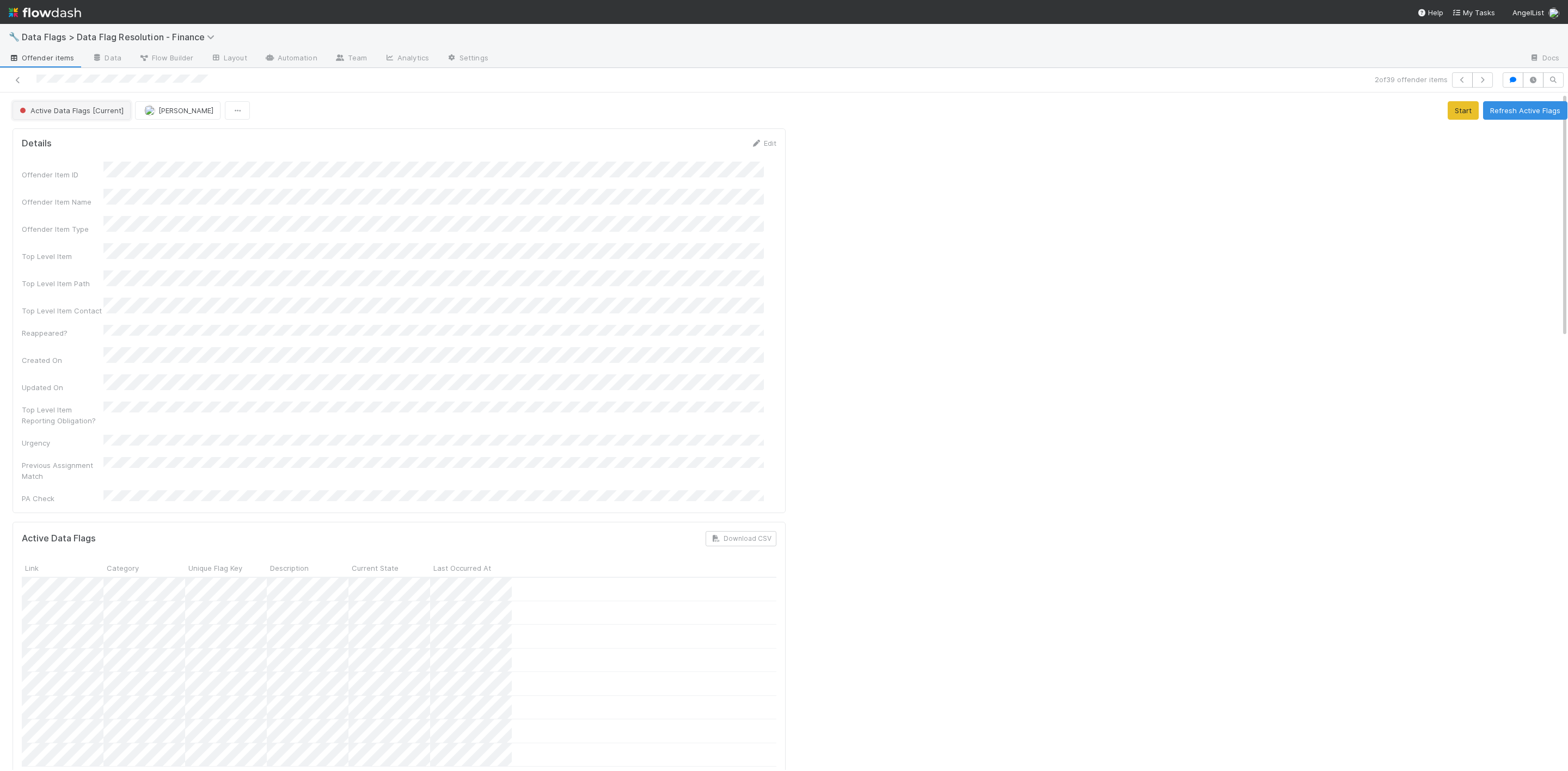
click at [84, 110] on span "Active Data Flags [Current]" at bounding box center [71, 110] width 106 height 9
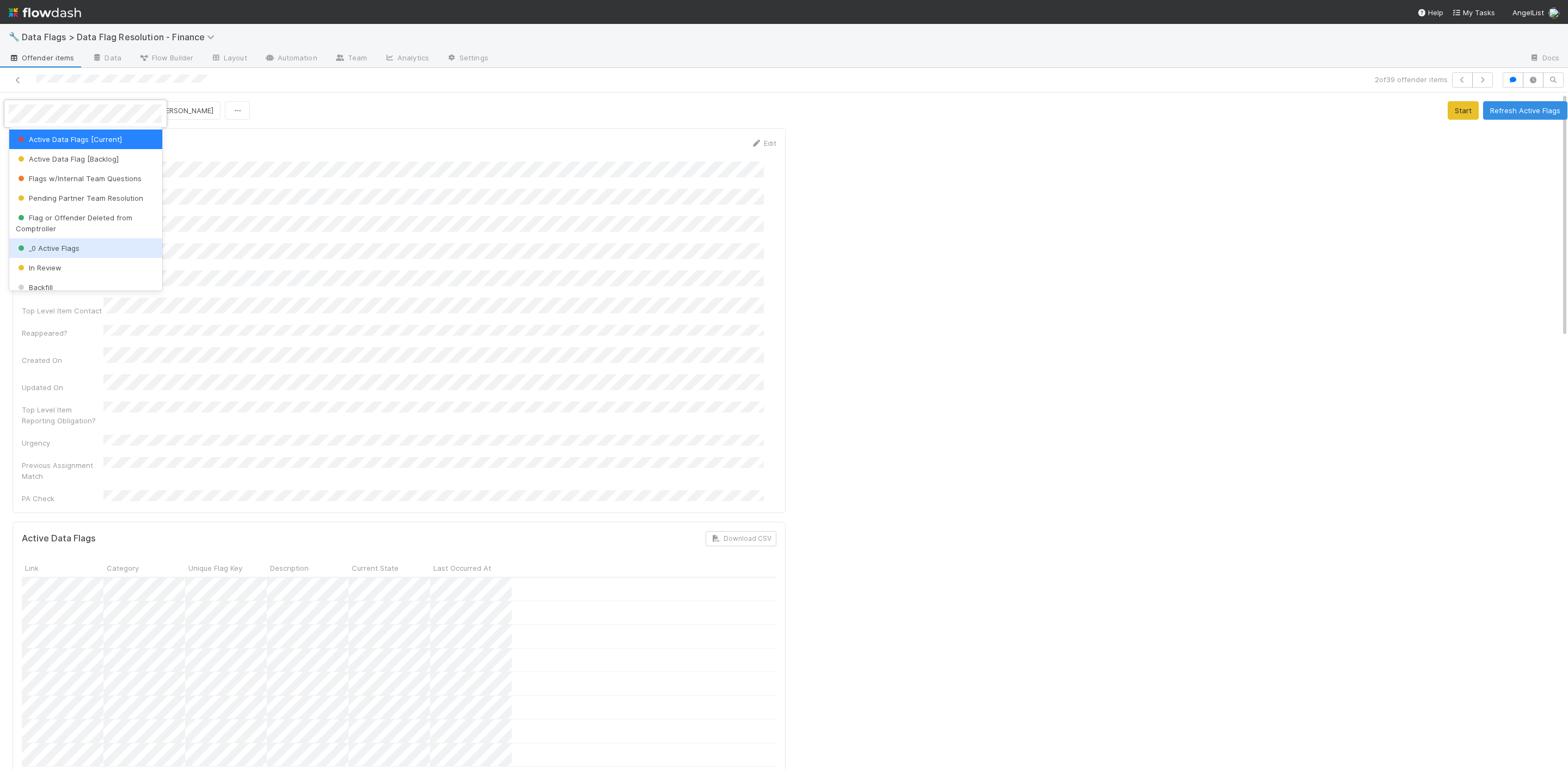
drag, startPoint x: 46, startPoint y: 251, endPoint x: 85, endPoint y: 194, distance: 69.1
click at [48, 250] on span "_0 Active Flags" at bounding box center [47, 248] width 64 height 9
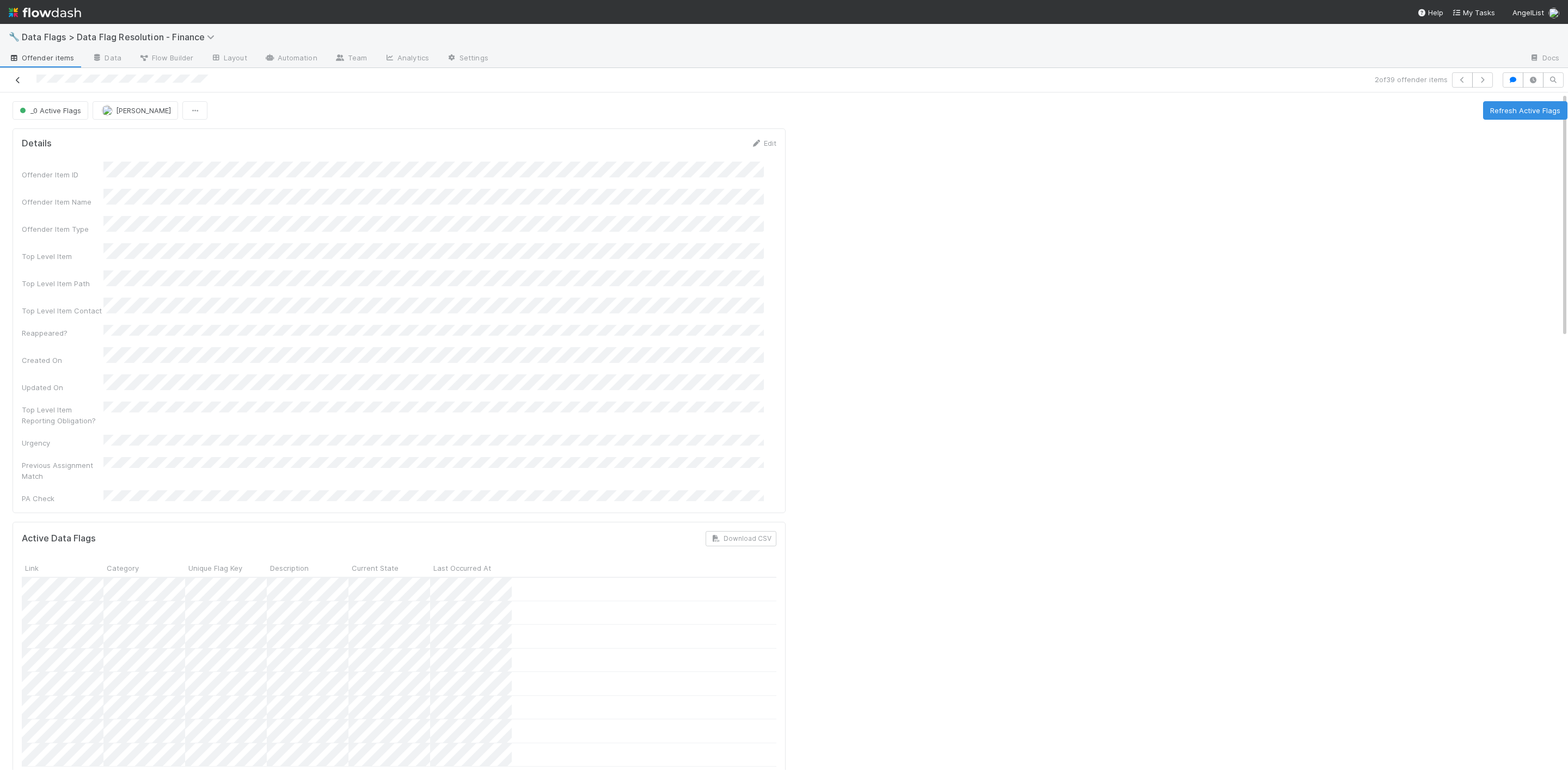
click at [20, 78] on icon at bounding box center [18, 80] width 11 height 7
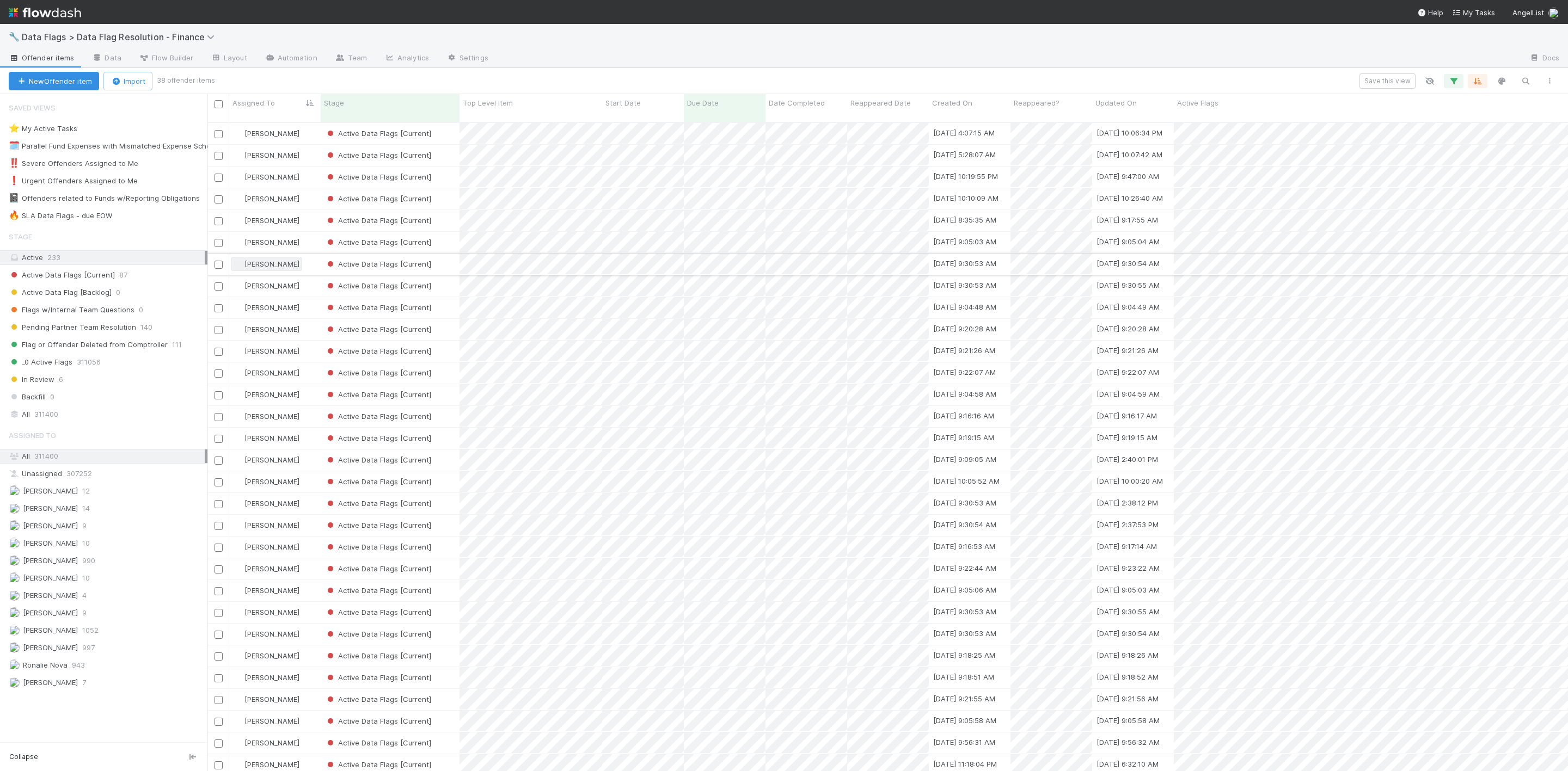
scroll to position [644, 1348]
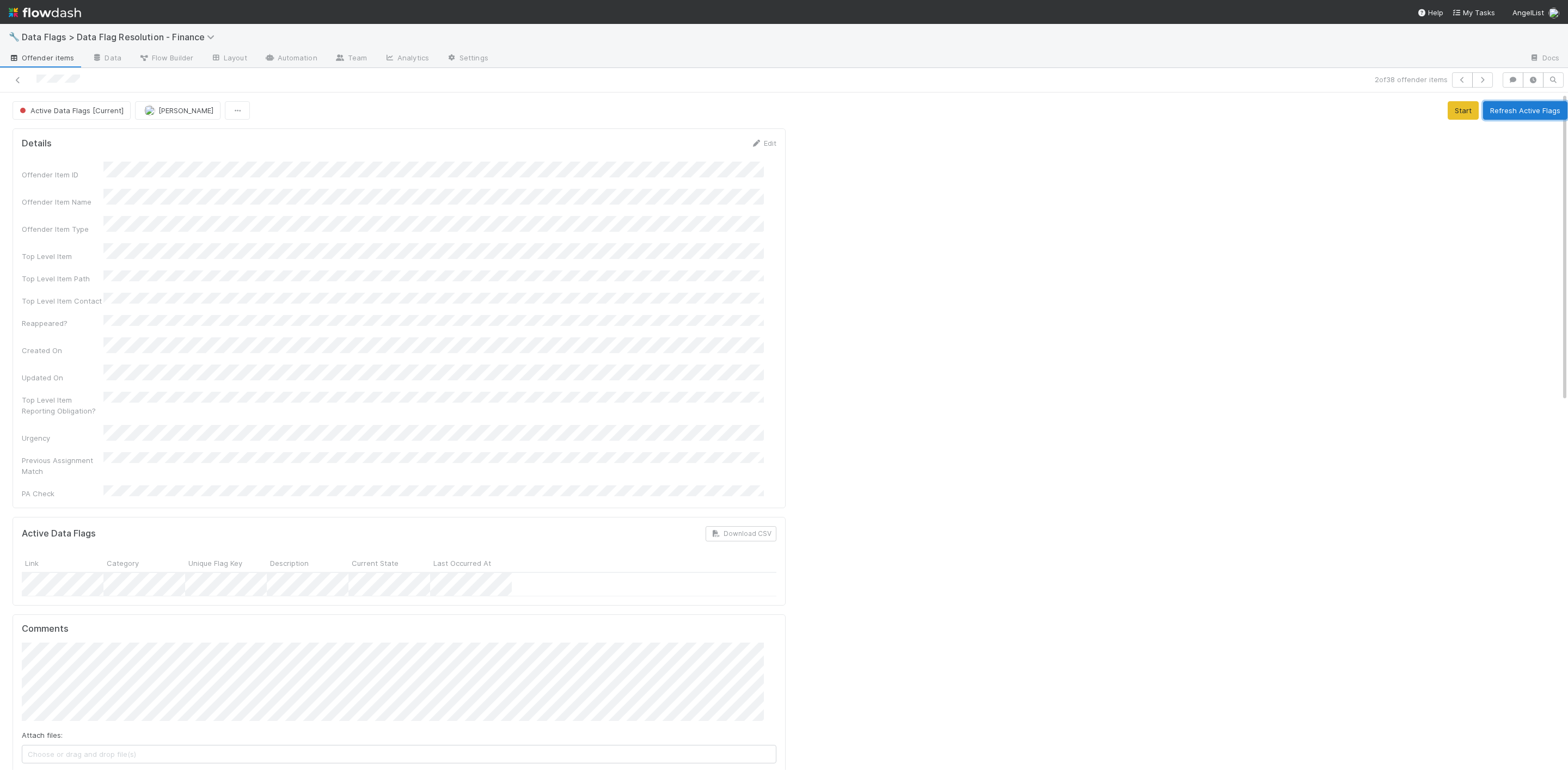
click at [1519, 110] on button "Refresh Active Flags" at bounding box center [1525, 110] width 85 height 18
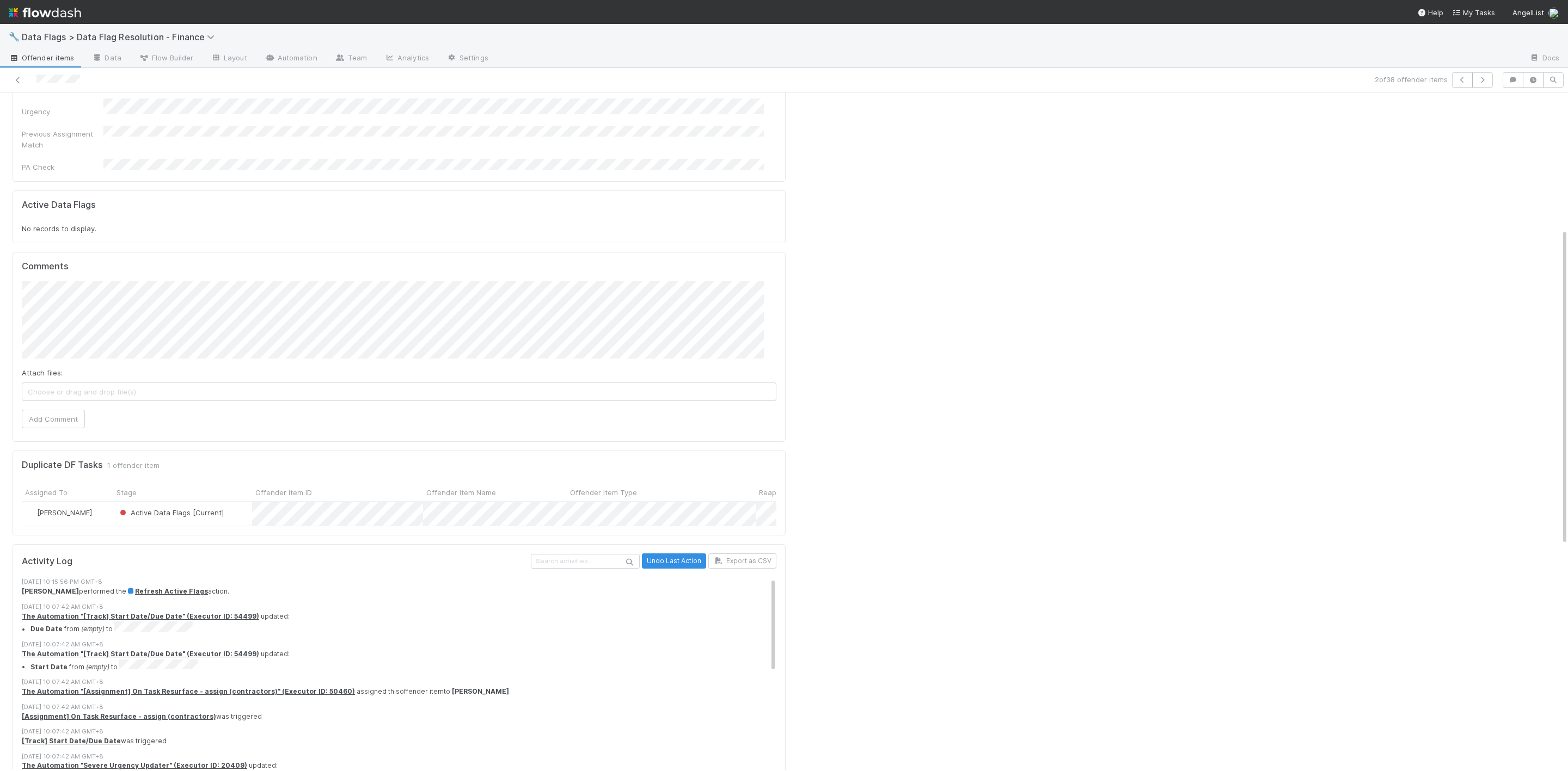
scroll to position [291, 0]
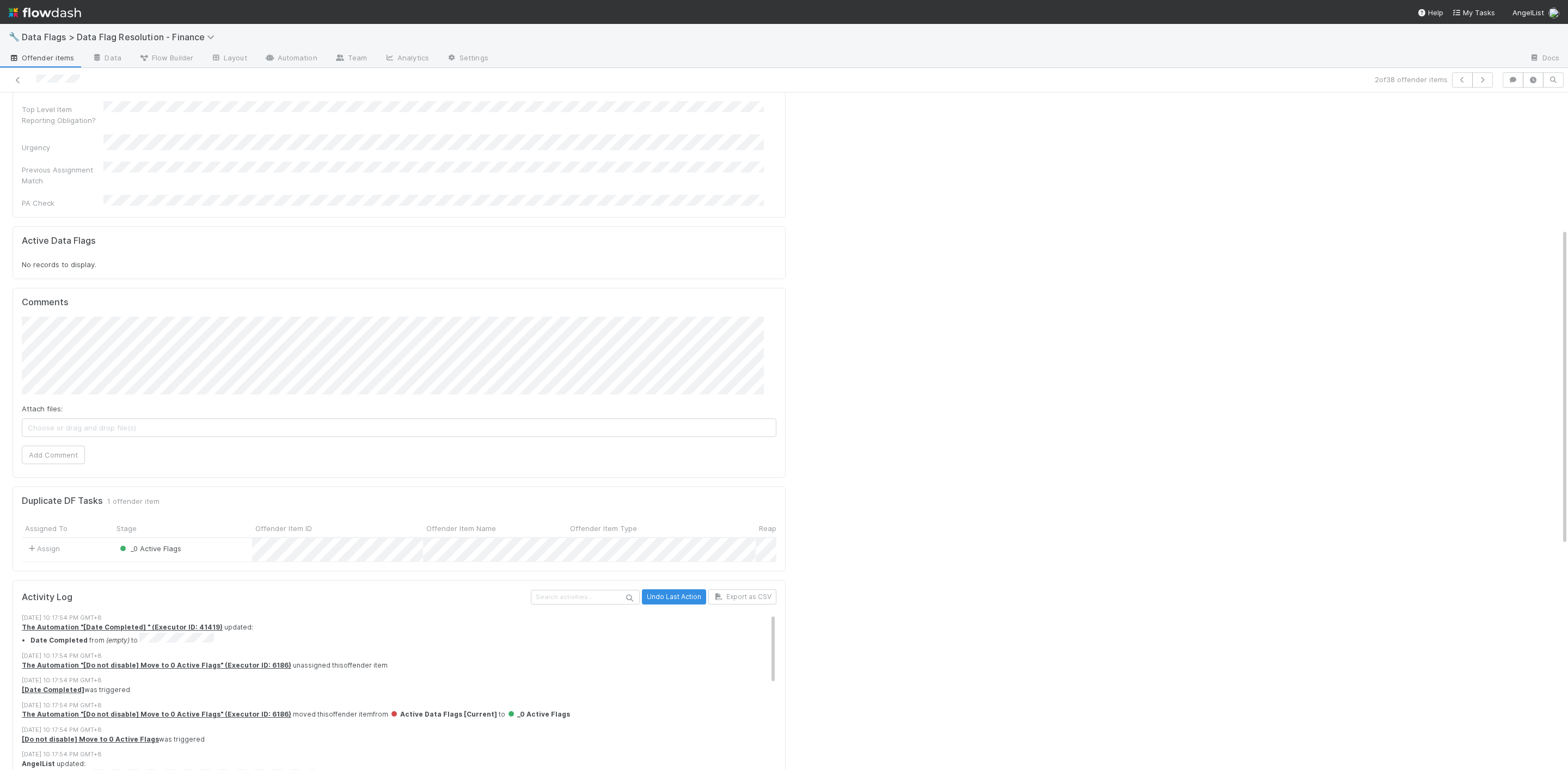
drag, startPoint x: 1150, startPoint y: 304, endPoint x: 1121, endPoint y: 323, distance: 34.7
click at [1150, 306] on div at bounding box center [1181, 544] width 782 height 1422
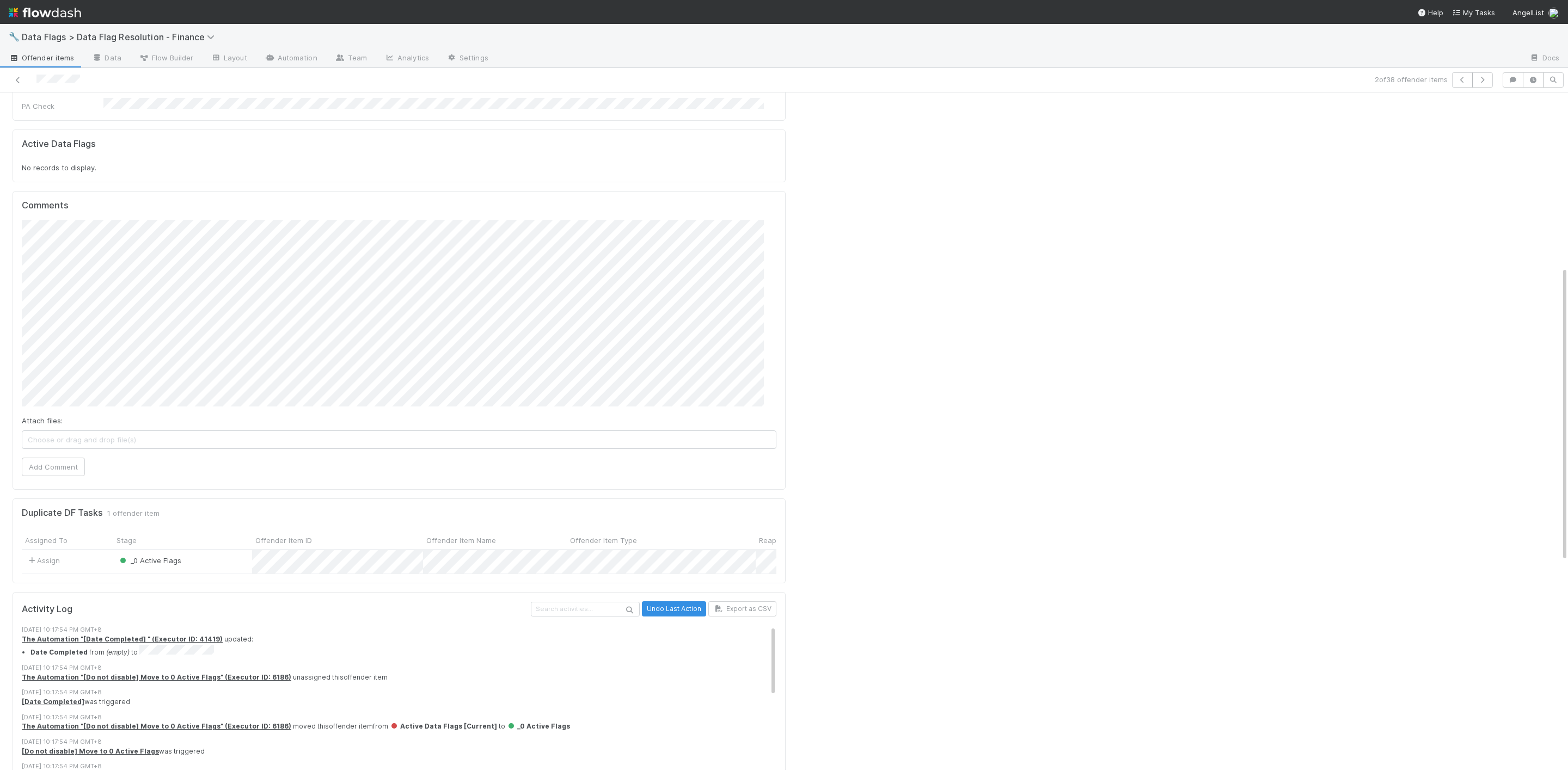
scroll to position [408, 0]
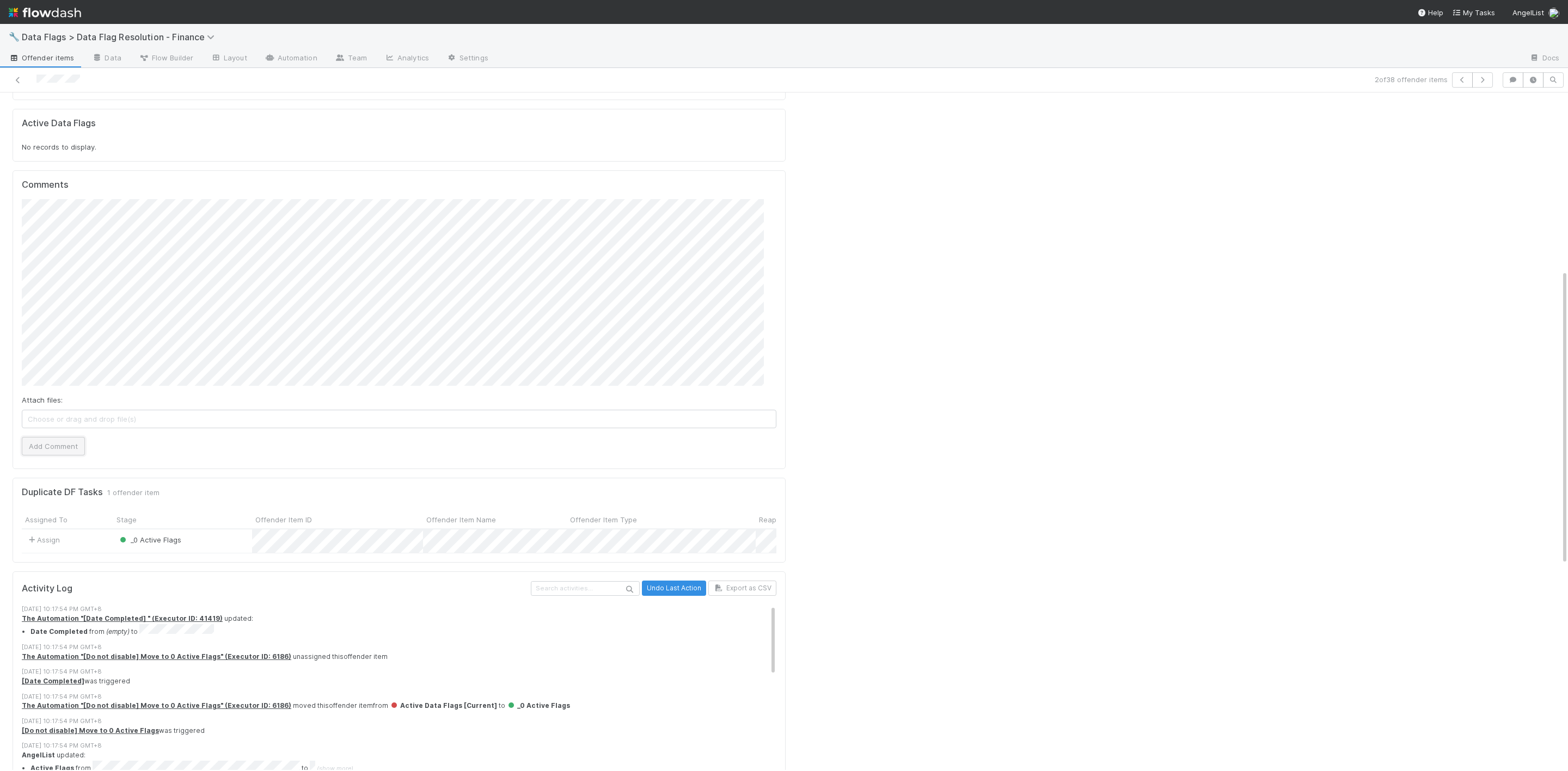
click at [59, 437] on button "Add Comment" at bounding box center [54, 446] width 63 height 18
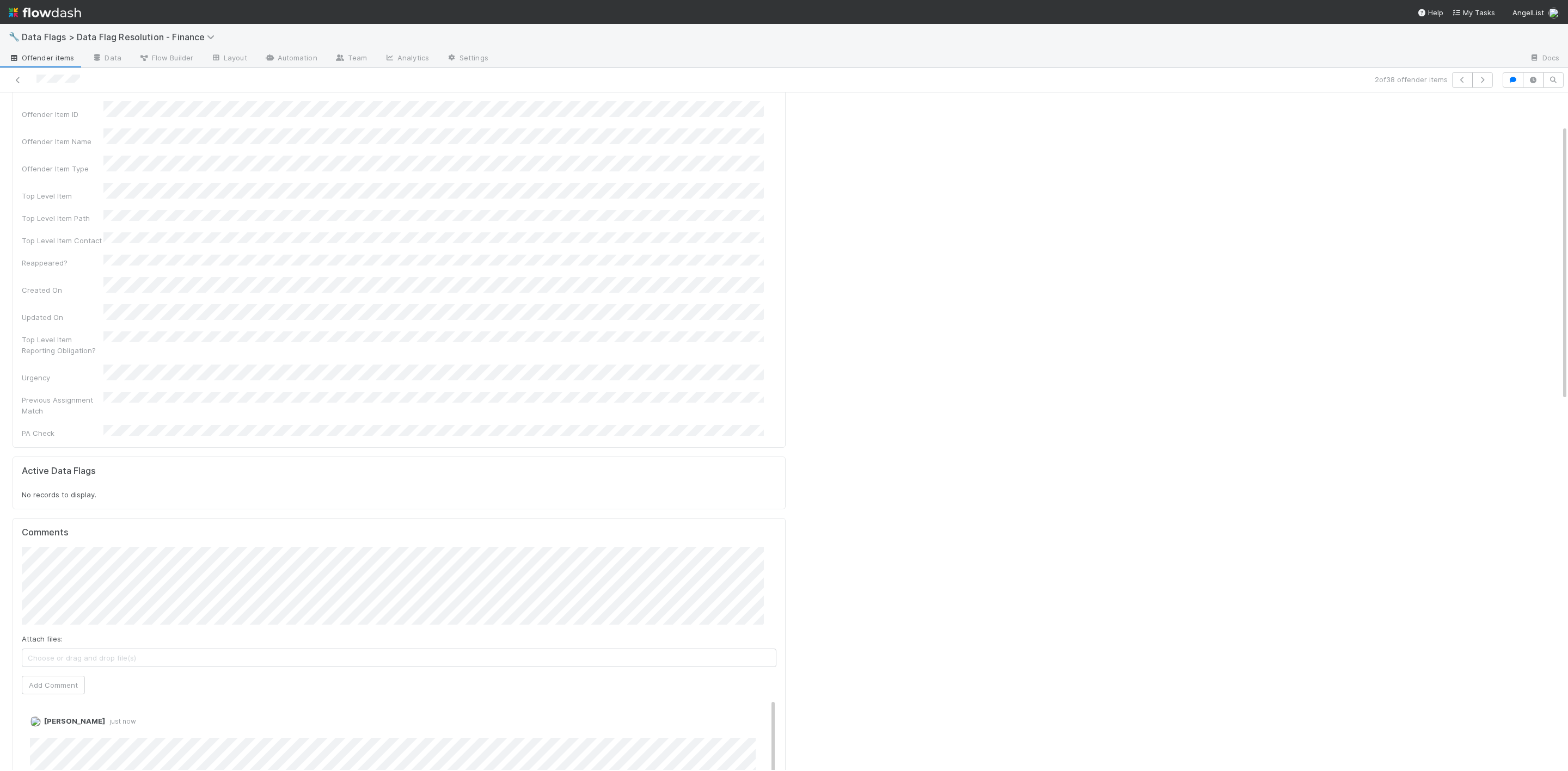
scroll to position [0, 0]
click at [13, 80] on icon at bounding box center [18, 80] width 11 height 7
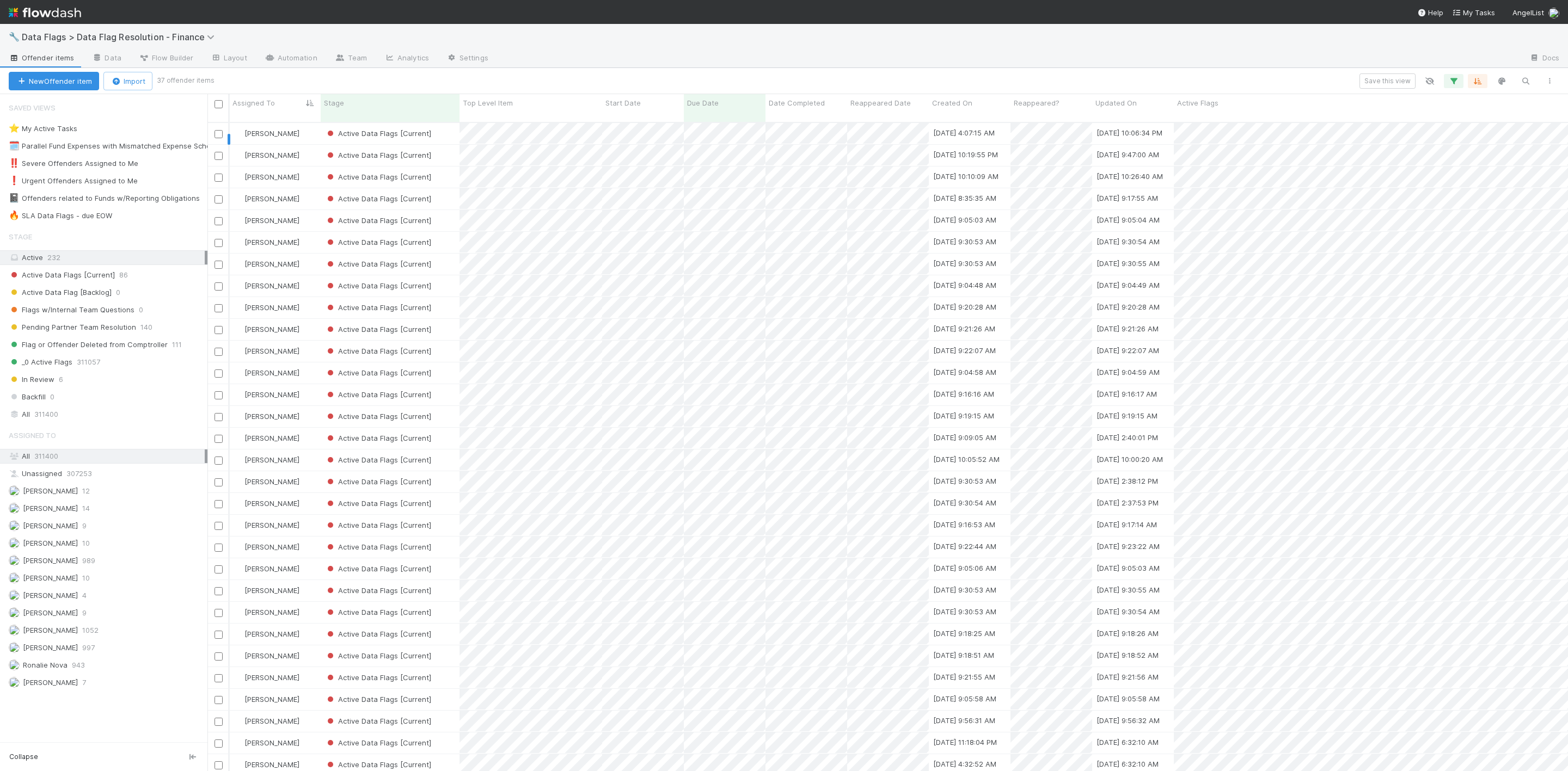
scroll to position [644, 1348]
click at [312, 145] on div "[PERSON_NAME]" at bounding box center [275, 155] width 91 height 21
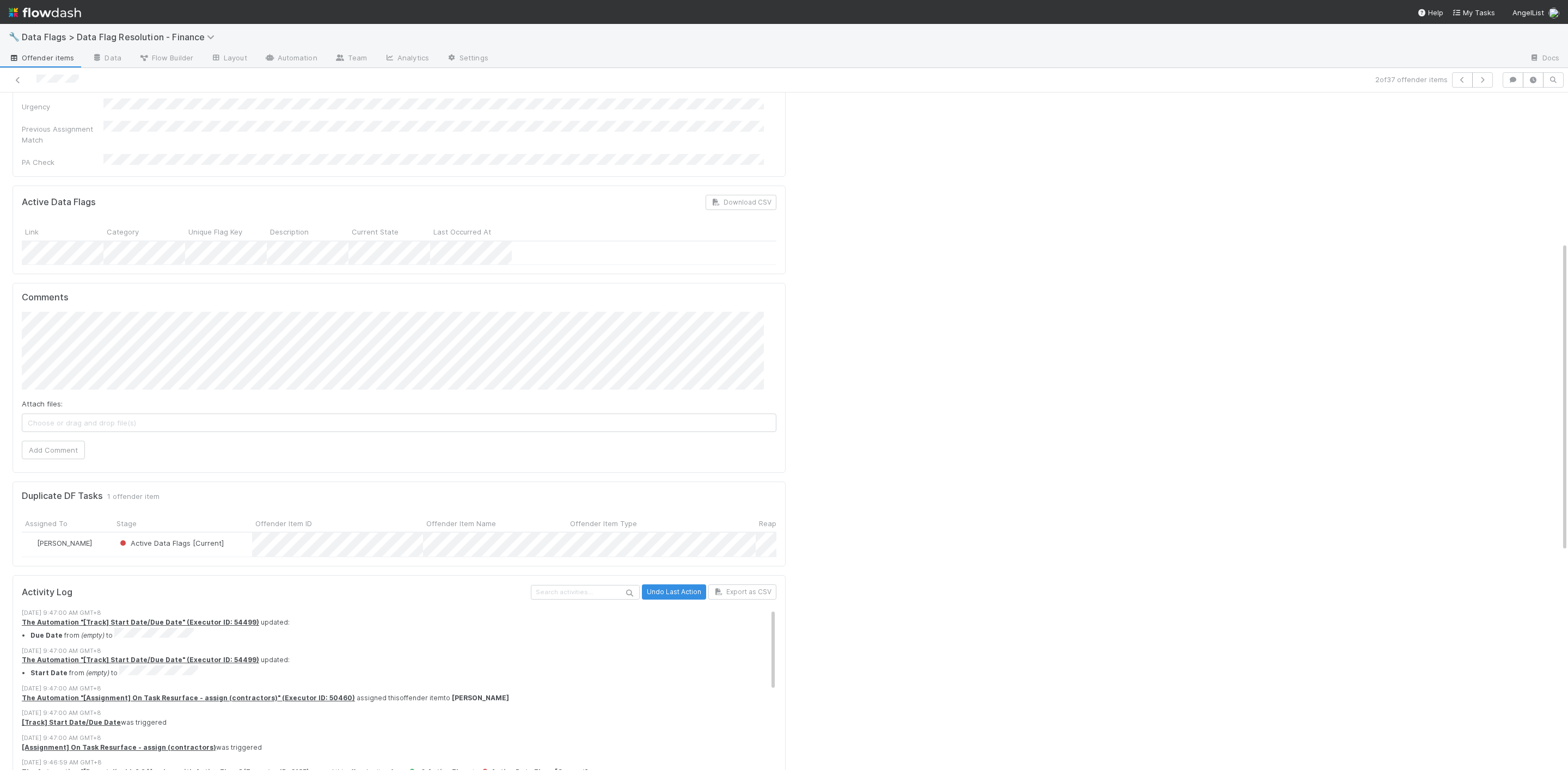
scroll to position [291, 0]
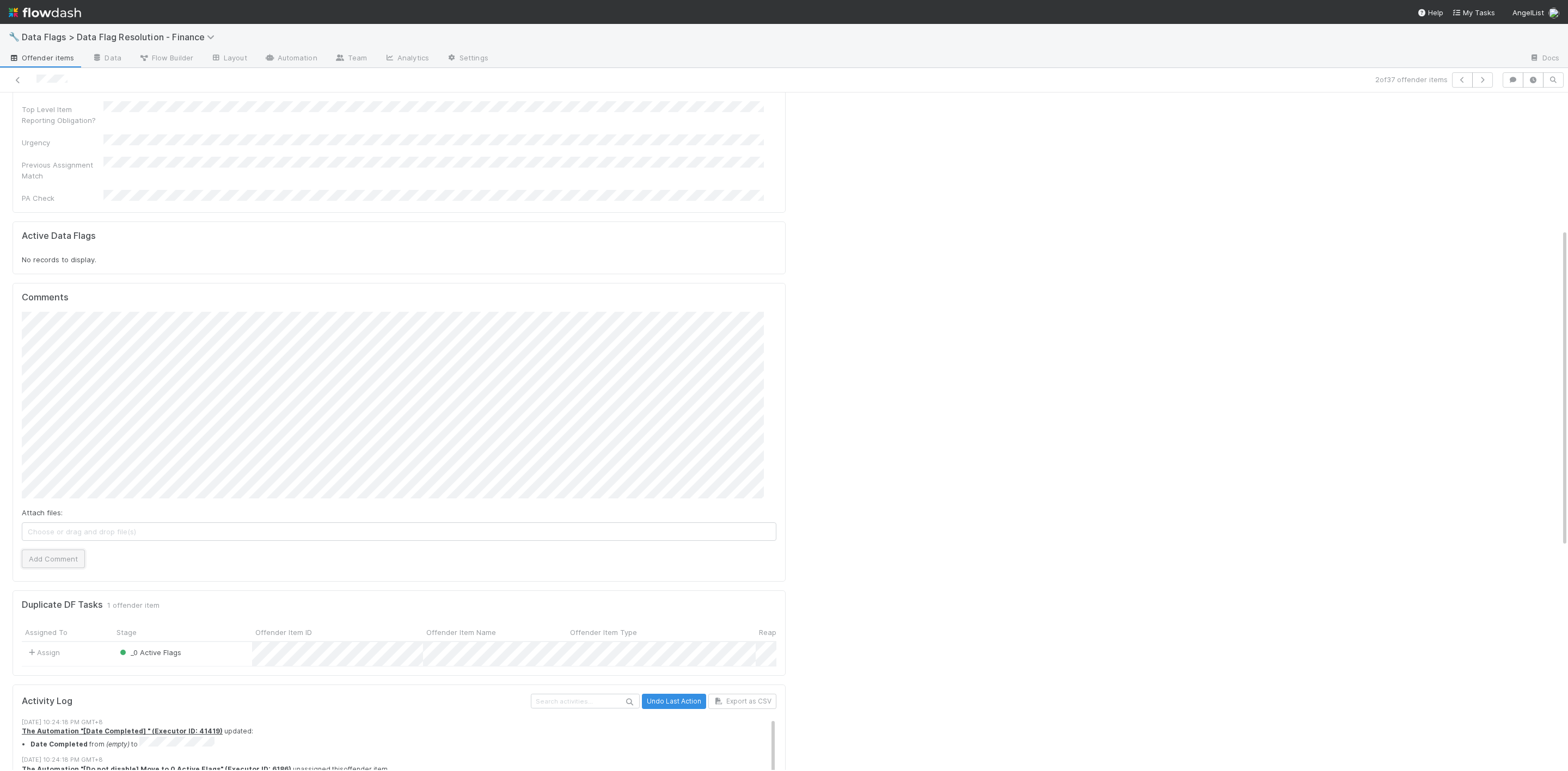
click at [36, 549] on button "Add Comment" at bounding box center [54, 559] width 63 height 18
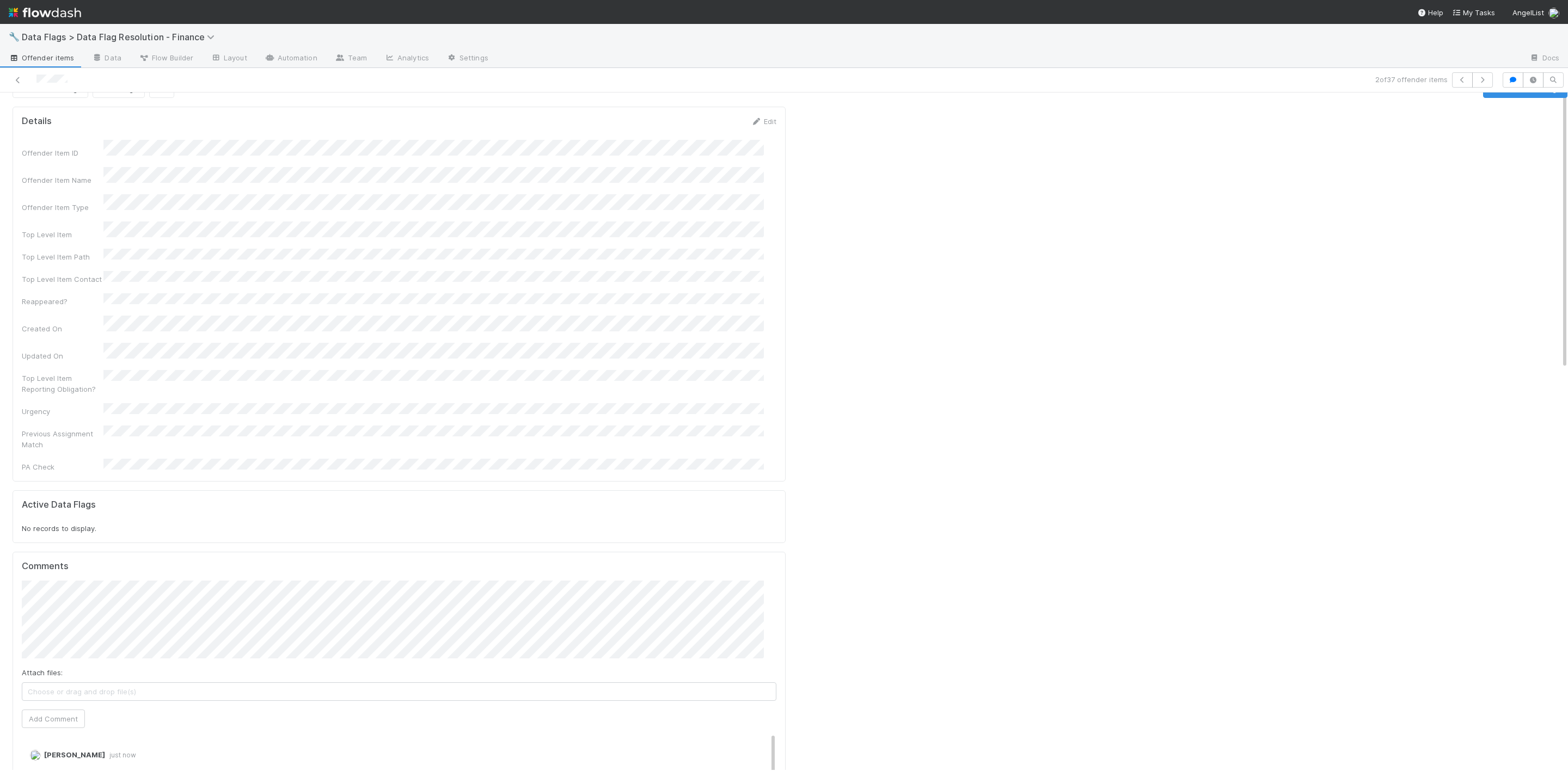
scroll to position [0, 0]
click at [17, 78] on icon at bounding box center [18, 80] width 11 height 7
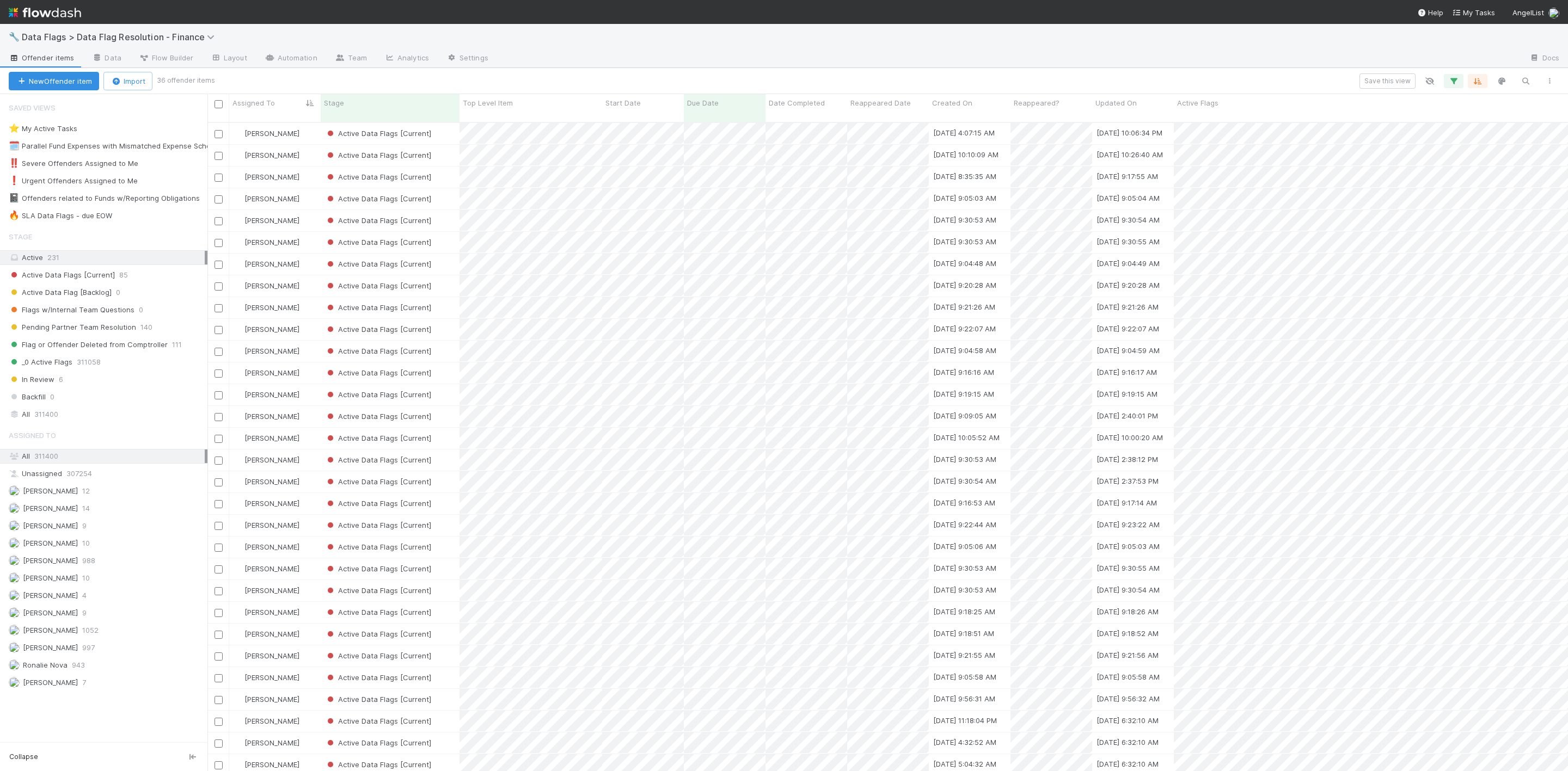
scroll to position [644, 1348]
click at [307, 145] on div "[PERSON_NAME]" at bounding box center [275, 155] width 91 height 21
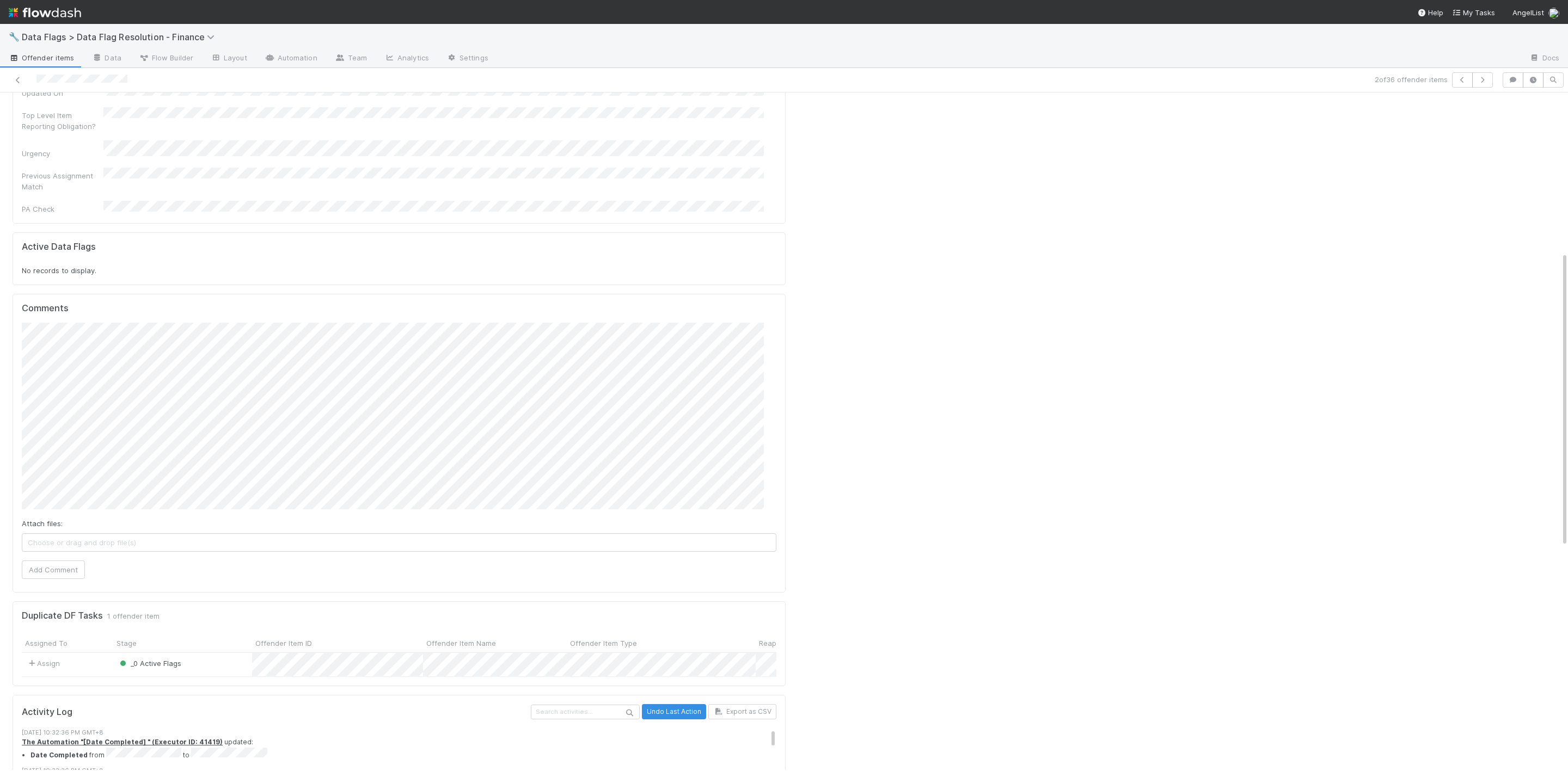
scroll to position [372, 0]
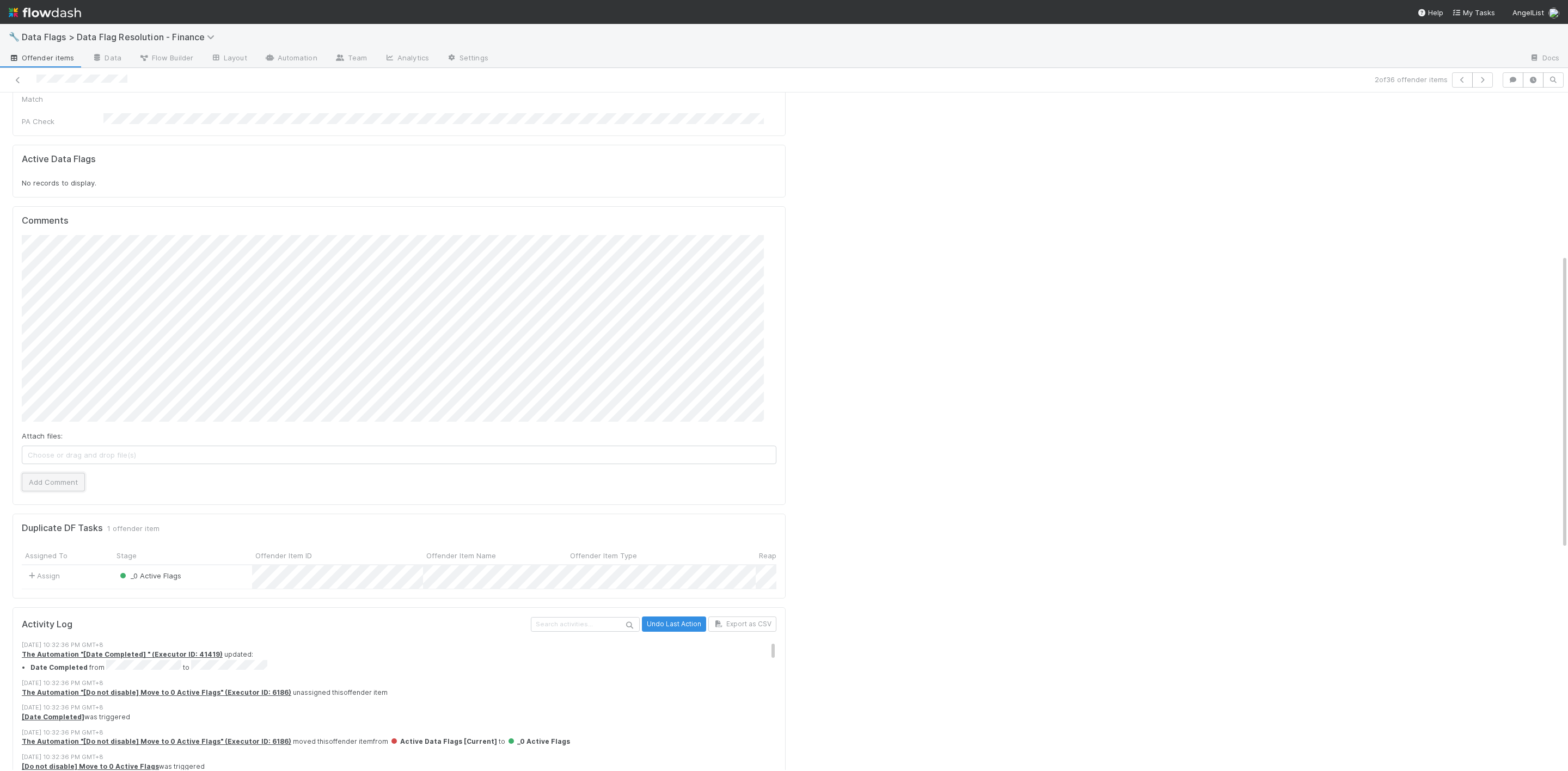
click at [70, 473] on button "Add Comment" at bounding box center [54, 482] width 63 height 18
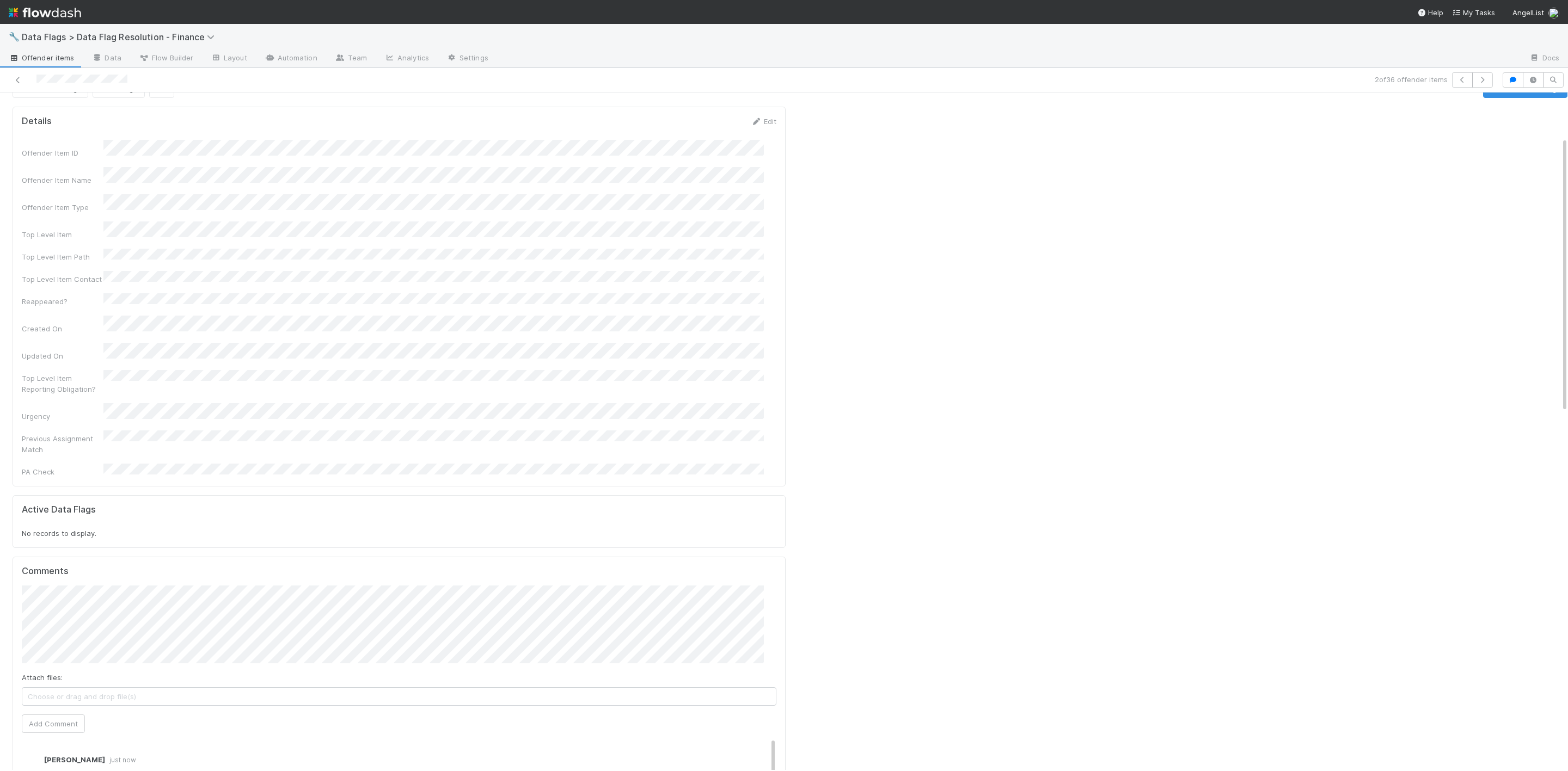
scroll to position [0, 0]
click at [18, 82] on icon at bounding box center [18, 80] width 11 height 7
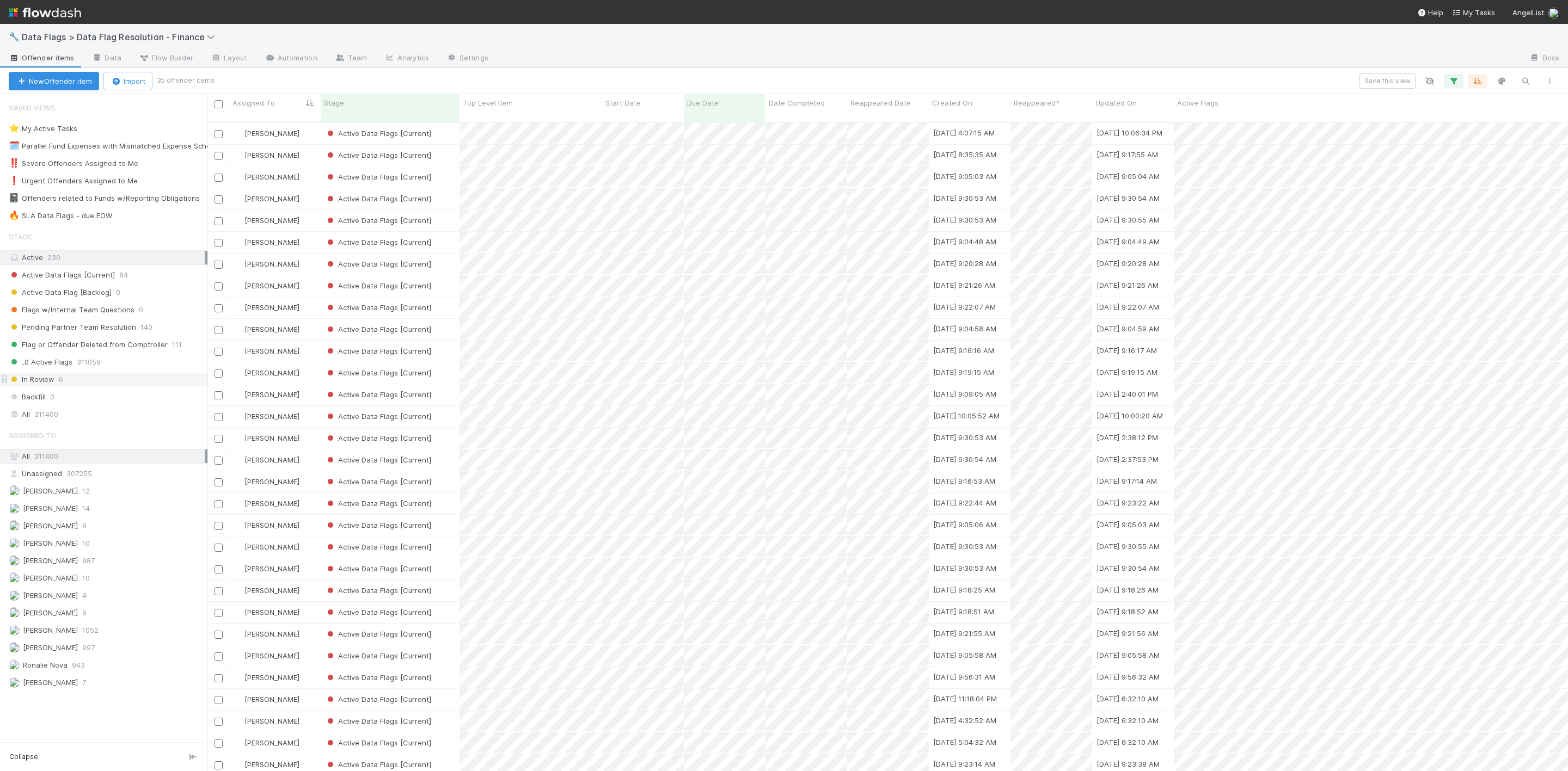
scroll to position [644, 1348]
click at [313, 147] on div "[PERSON_NAME]" at bounding box center [275, 155] width 91 height 21
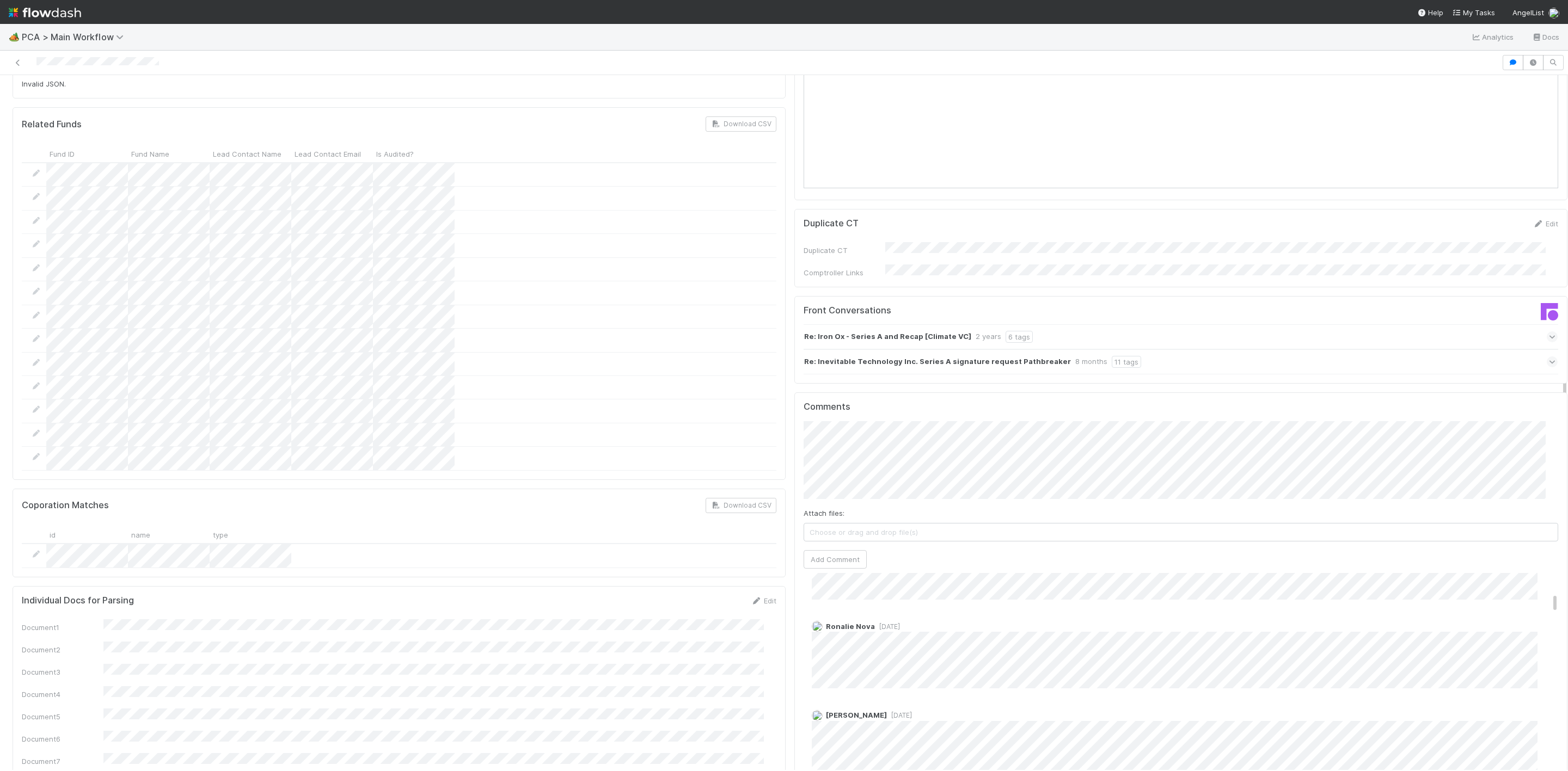
scroll to position [735, 0]
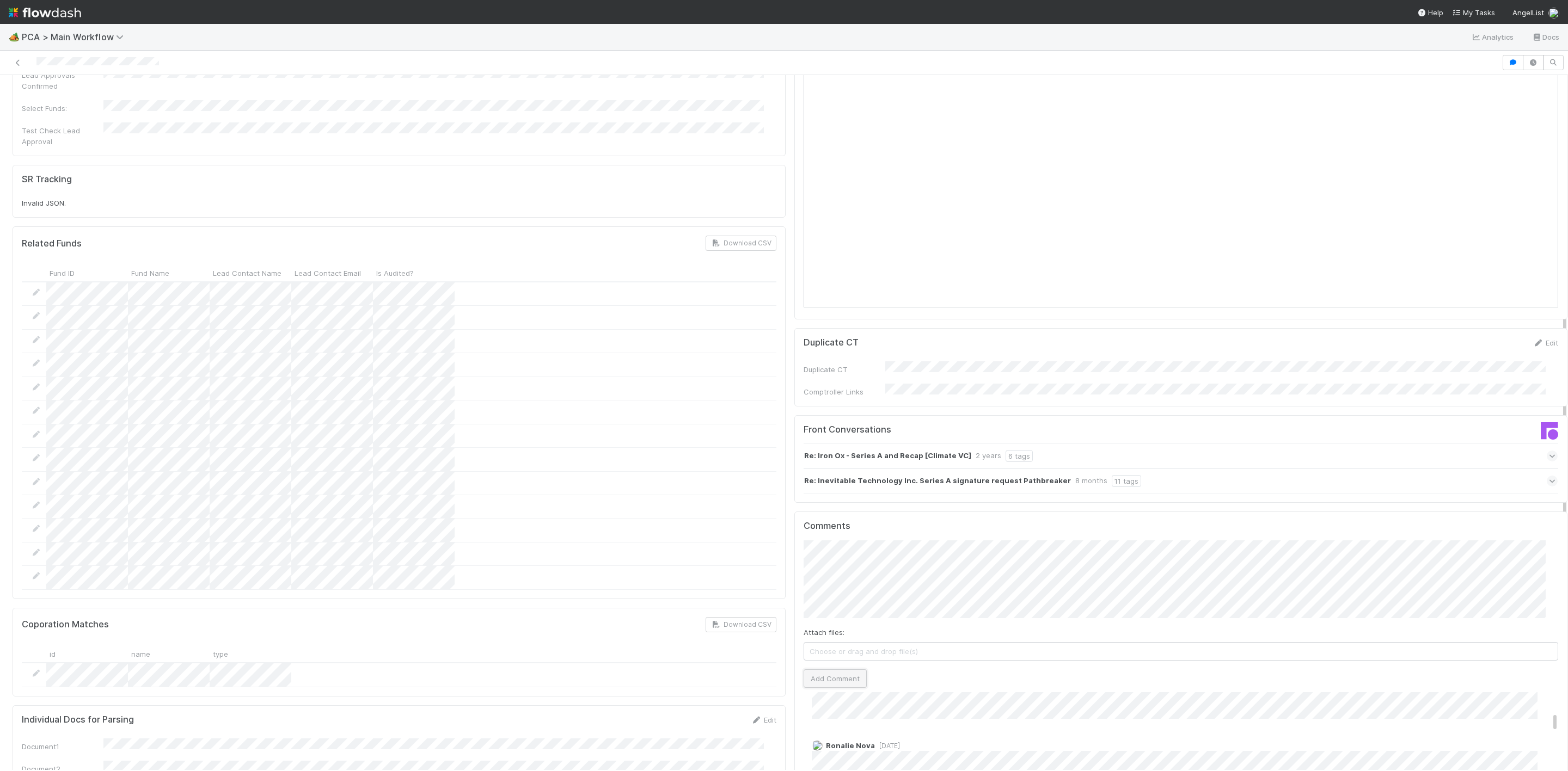
click at [828, 669] on button "Add Comment" at bounding box center [835, 679] width 63 height 18
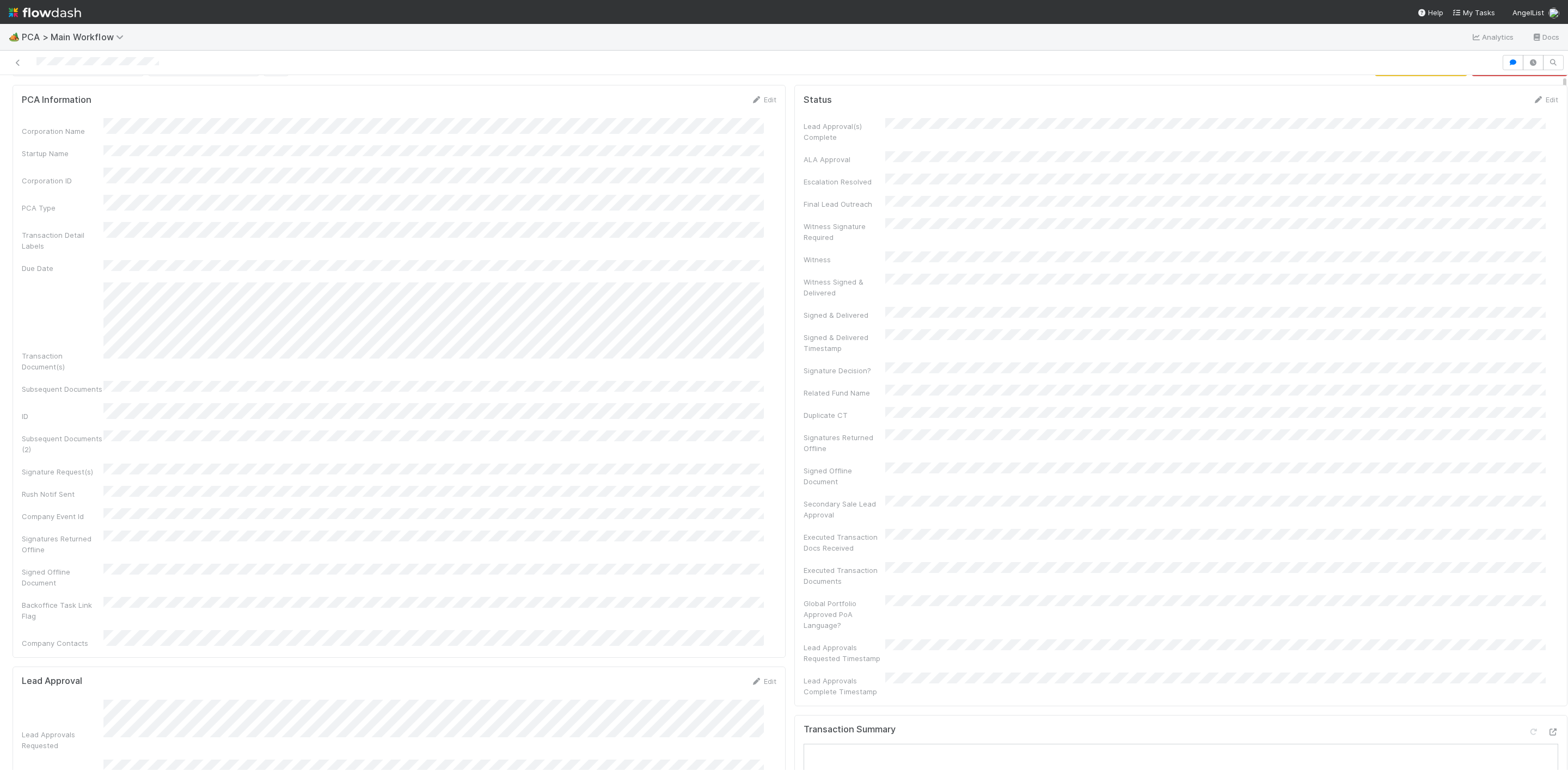
scroll to position [0, 0]
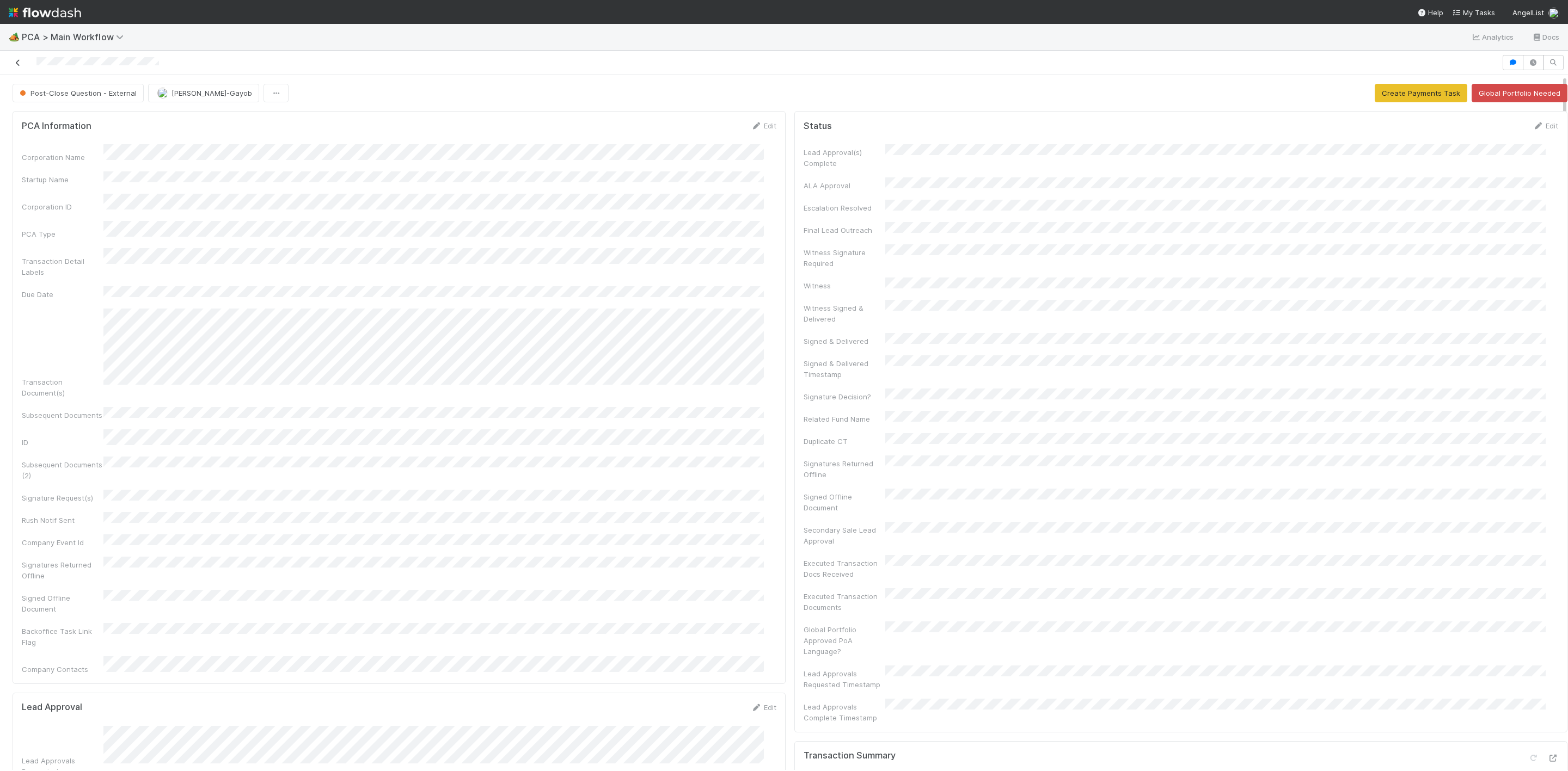
click at [17, 61] on icon at bounding box center [18, 63] width 11 height 7
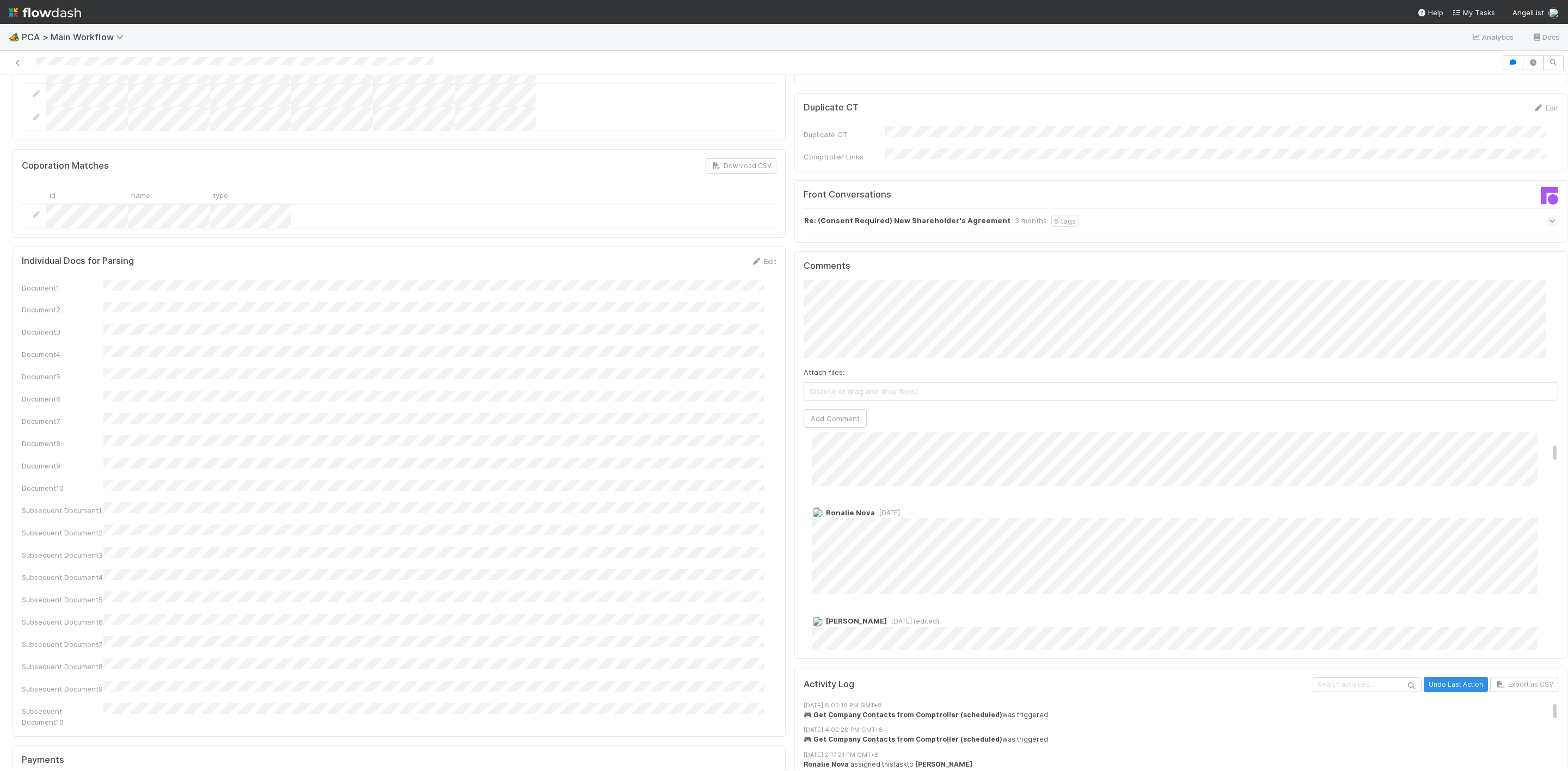
scroll to position [82, 0]
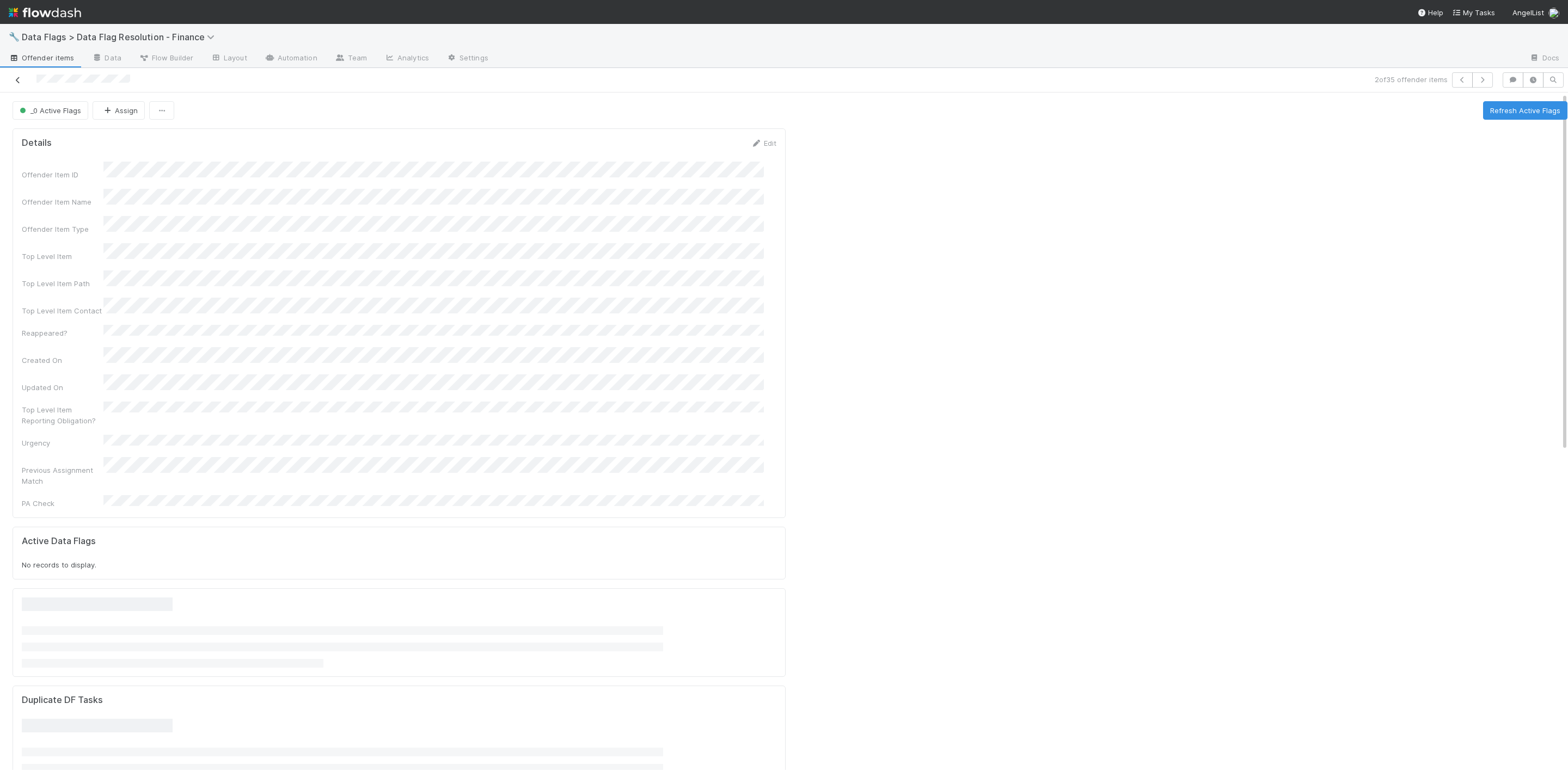
click at [23, 79] on icon at bounding box center [18, 80] width 11 height 7
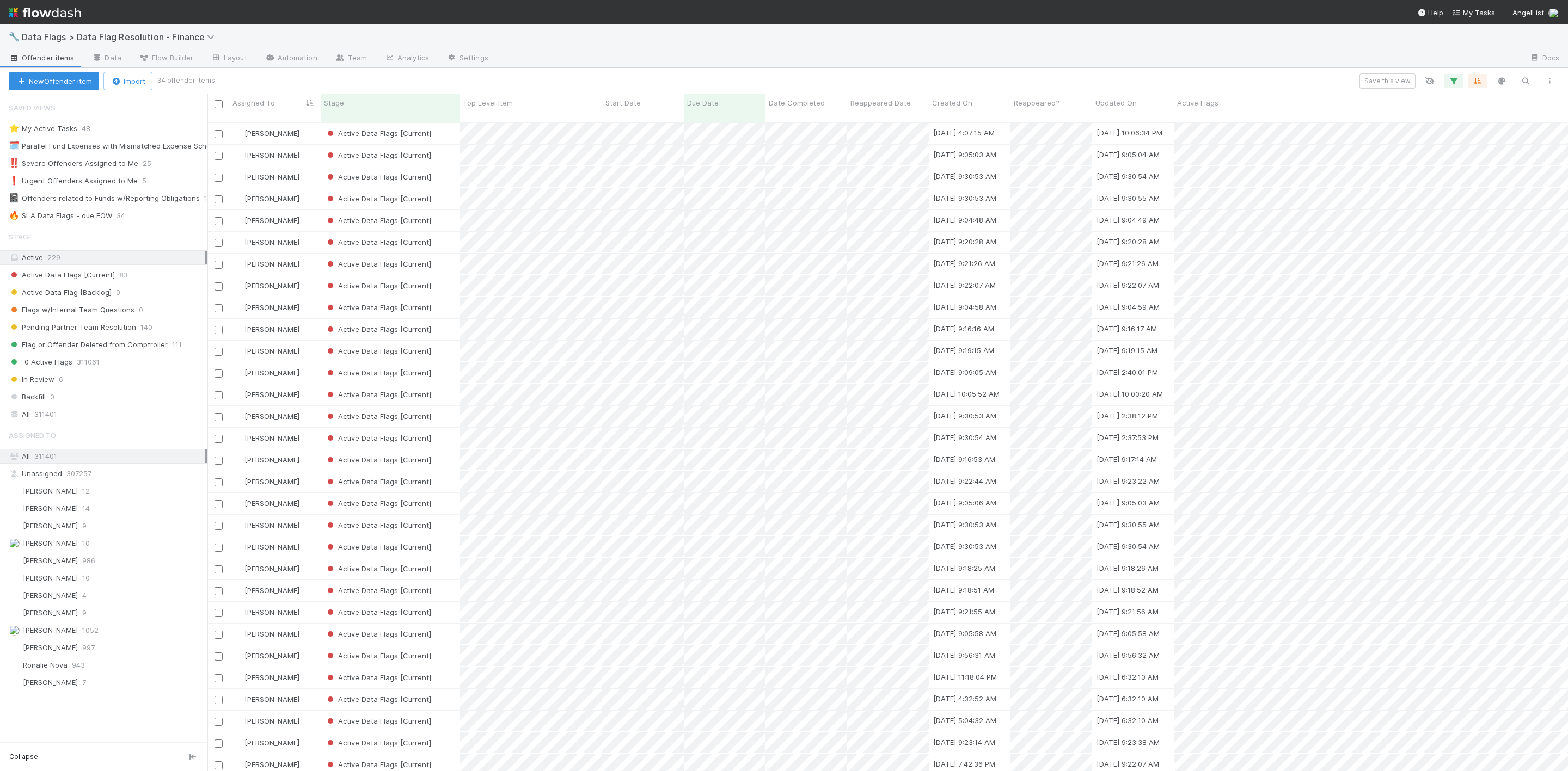
scroll to position [12, 13]
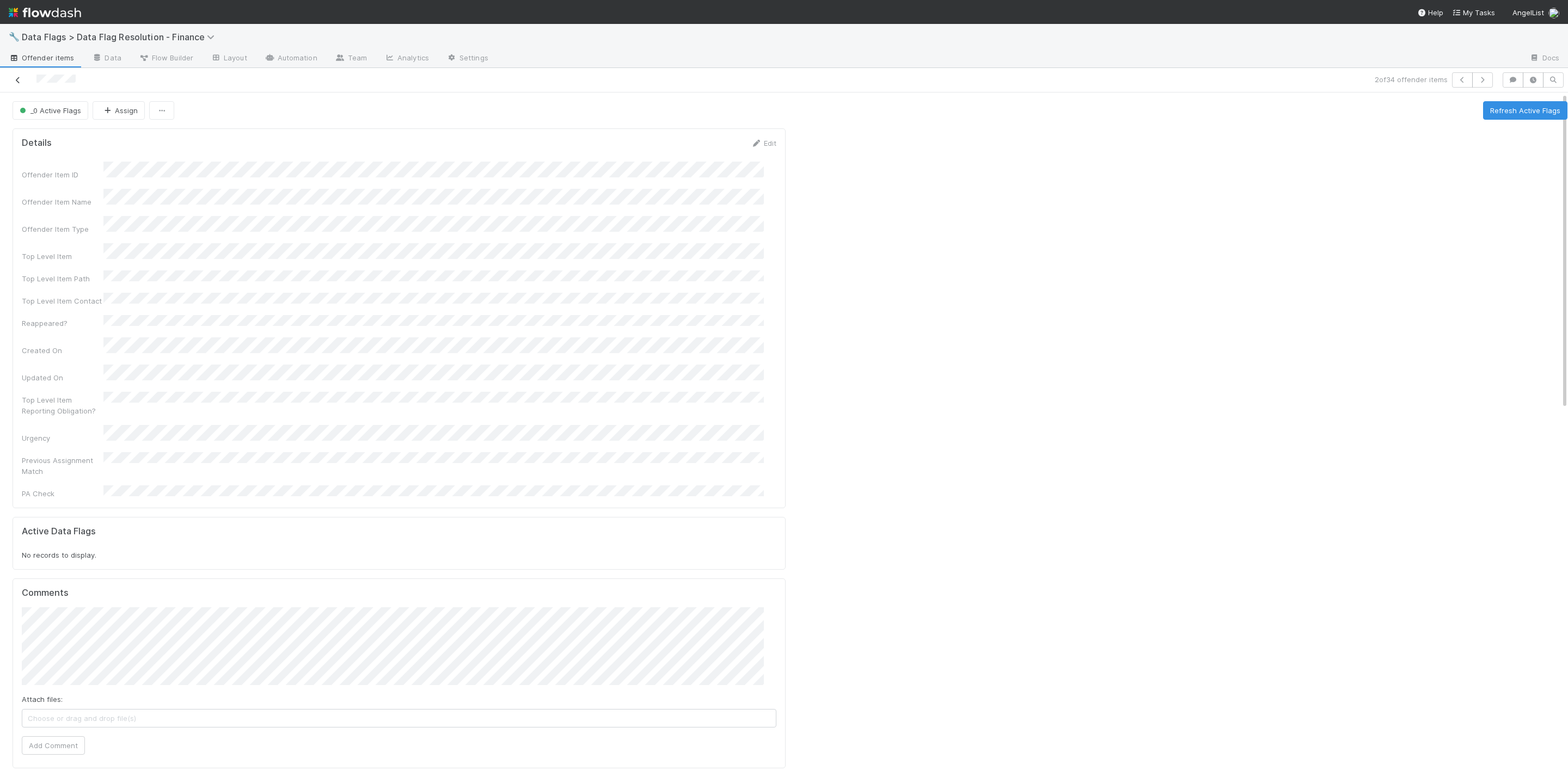
click at [18, 79] on icon at bounding box center [18, 80] width 11 height 7
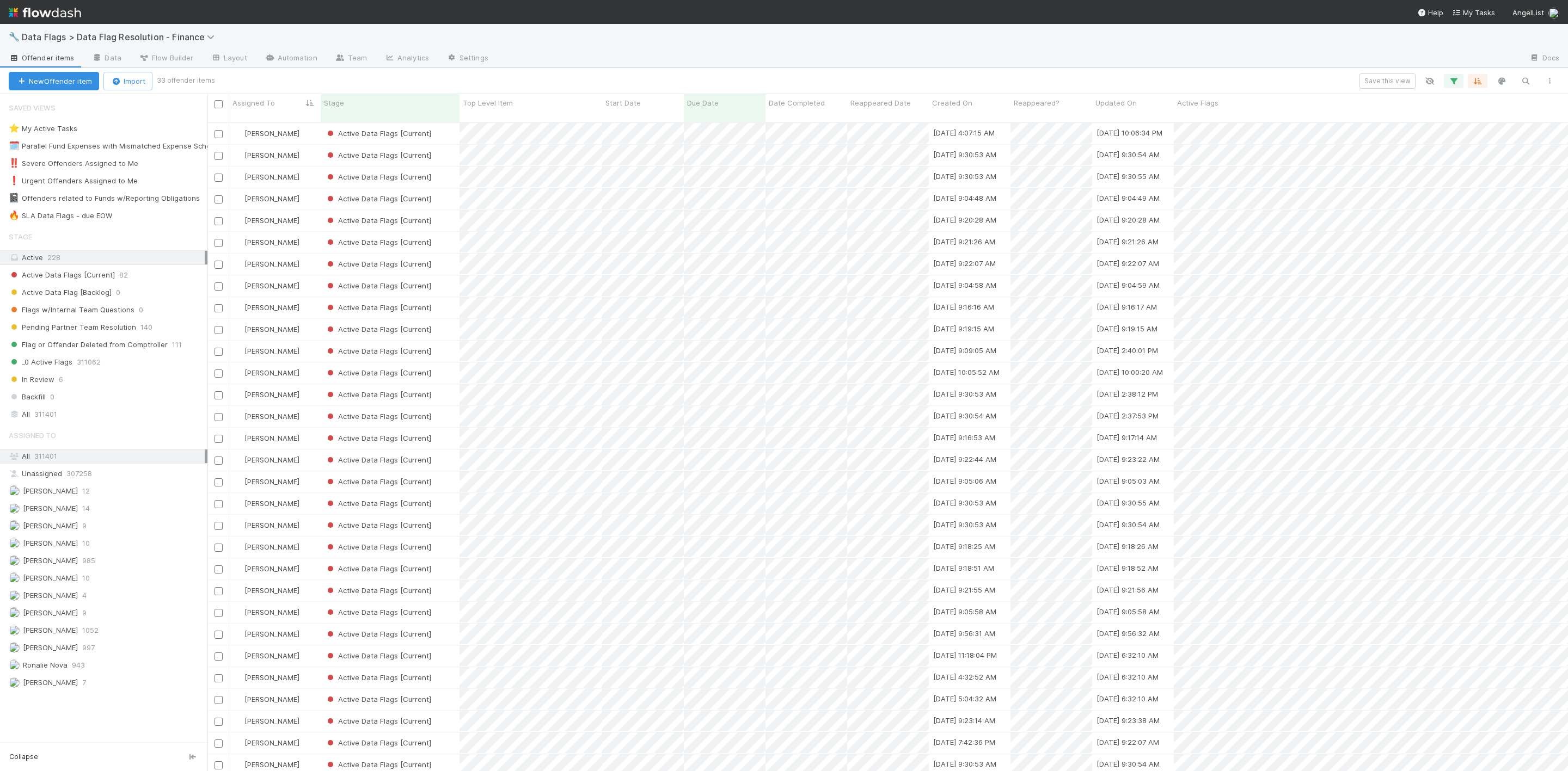
scroll to position [644, 1348]
click at [447, 146] on div "Active Data Flags [Current]" at bounding box center [390, 155] width 139 height 21
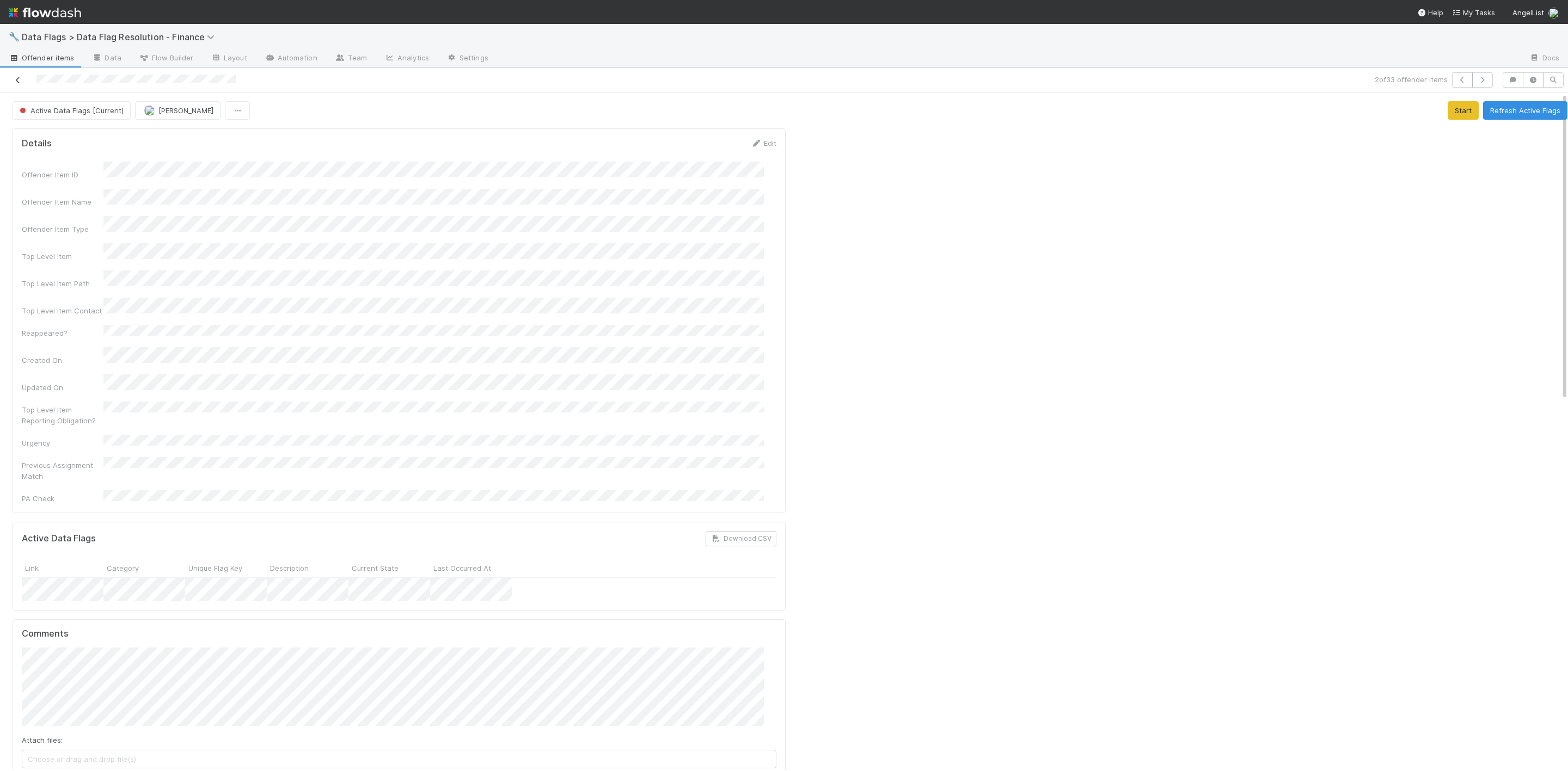
click at [18, 77] on icon at bounding box center [18, 80] width 11 height 7
click at [18, 78] on icon at bounding box center [18, 80] width 11 height 7
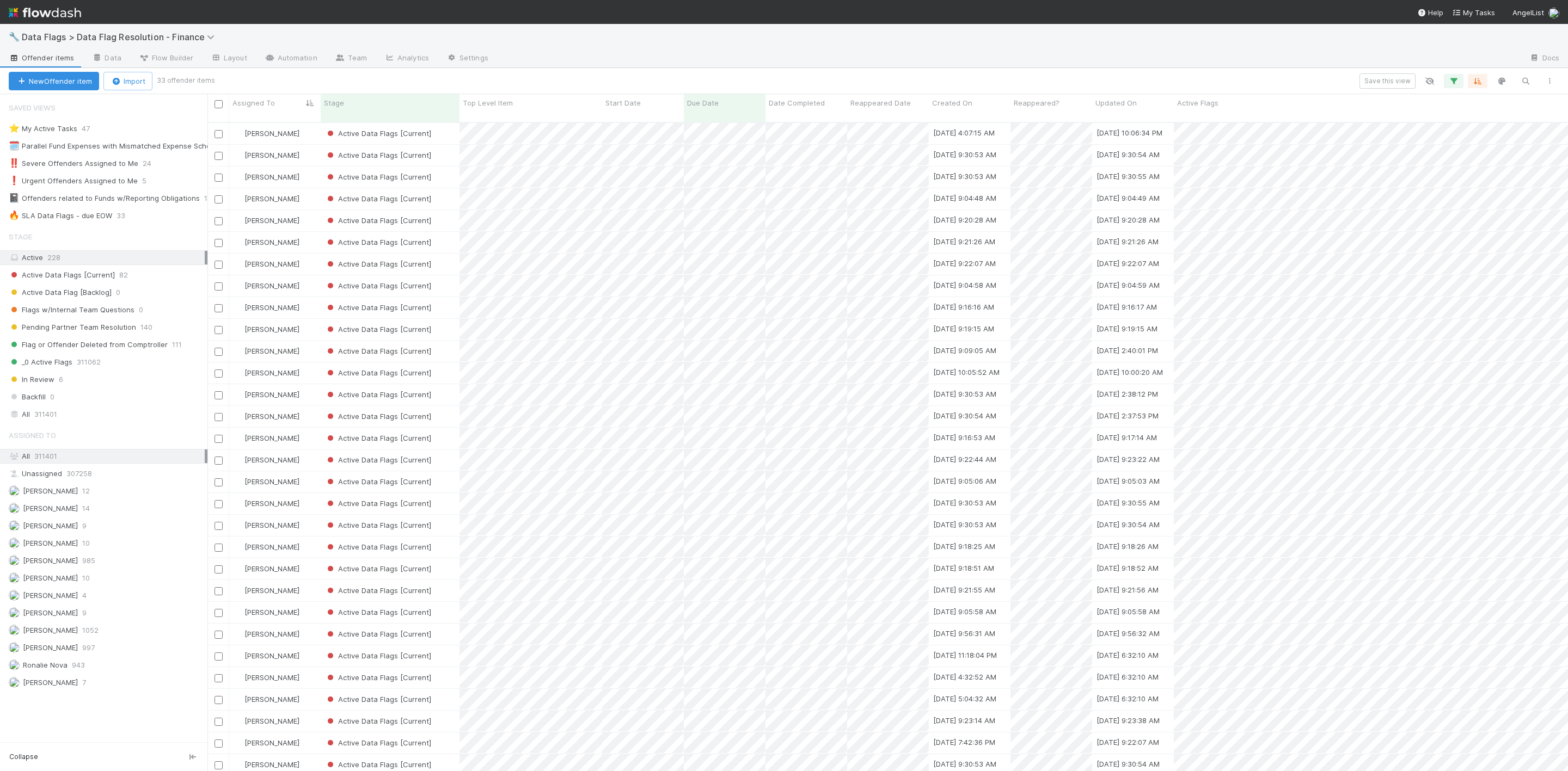
scroll to position [12, 13]
click at [310, 319] on div "[PERSON_NAME]" at bounding box center [275, 329] width 91 height 21
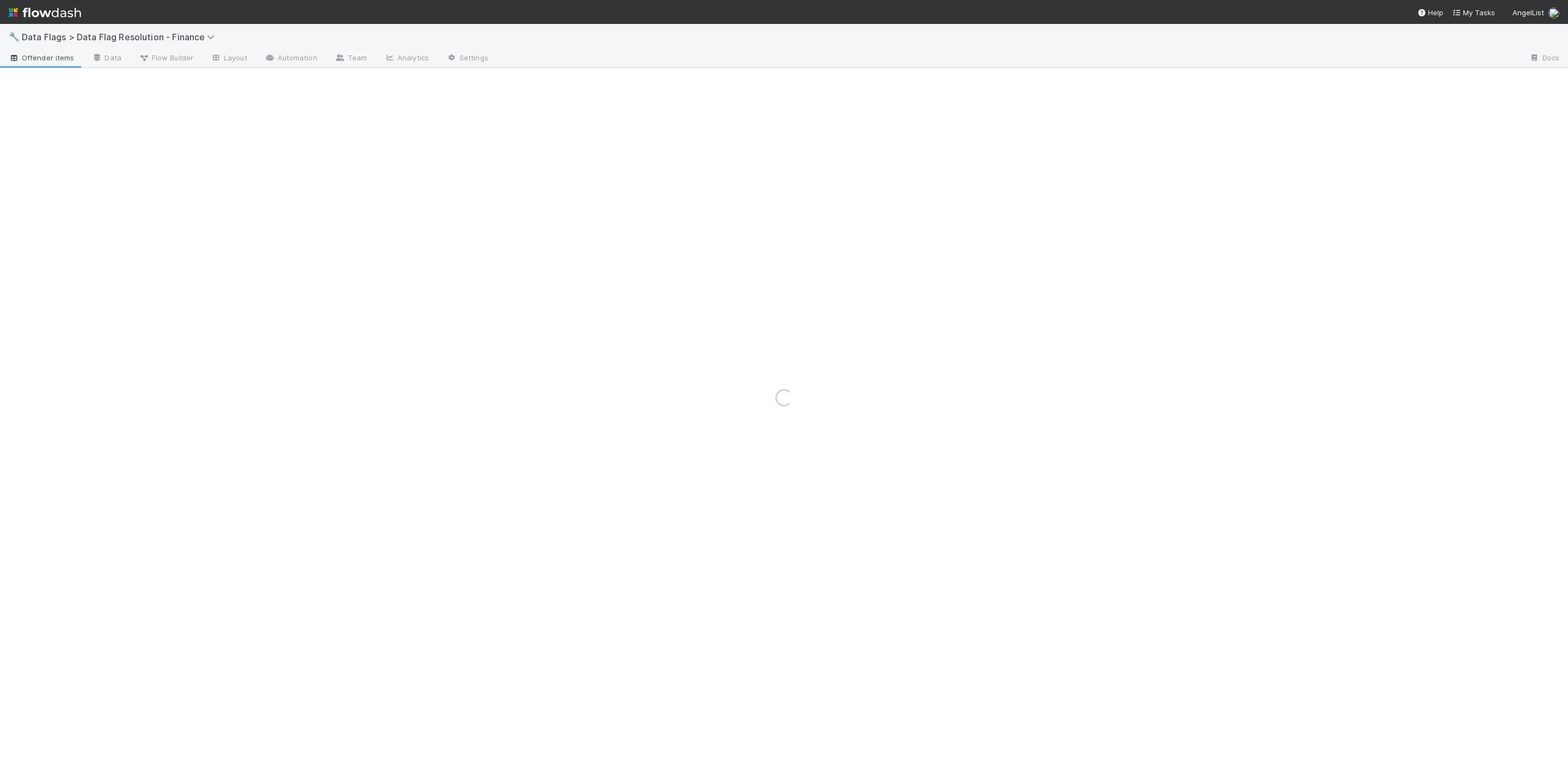
click at [317, 466] on div "Loading..." at bounding box center [784, 397] width 1568 height 747
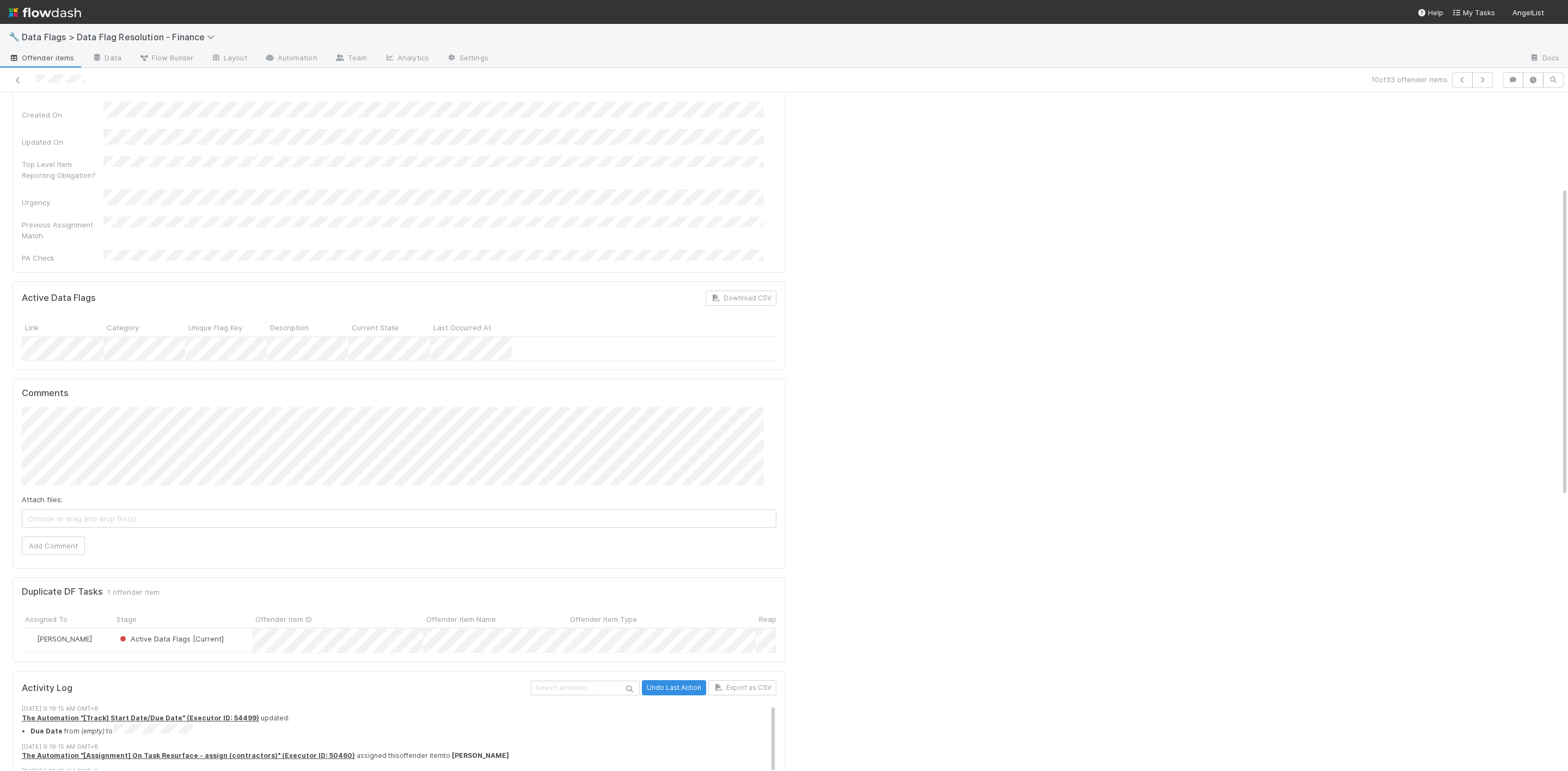
scroll to position [245, 0]
